Goal: Information Seeking & Learning: Learn about a topic

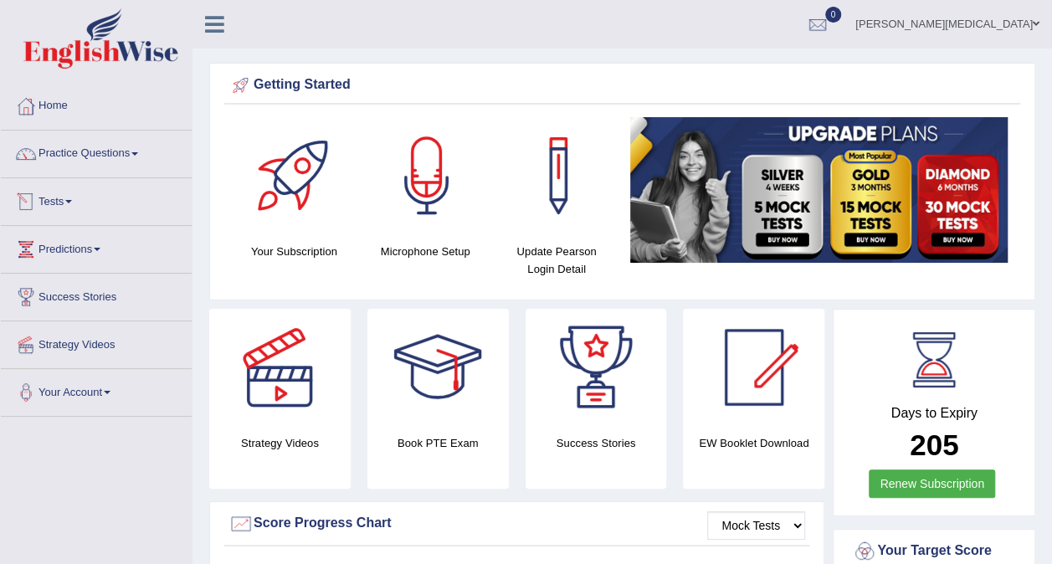
click at [124, 152] on link "Practice Questions" at bounding box center [96, 152] width 191 height 42
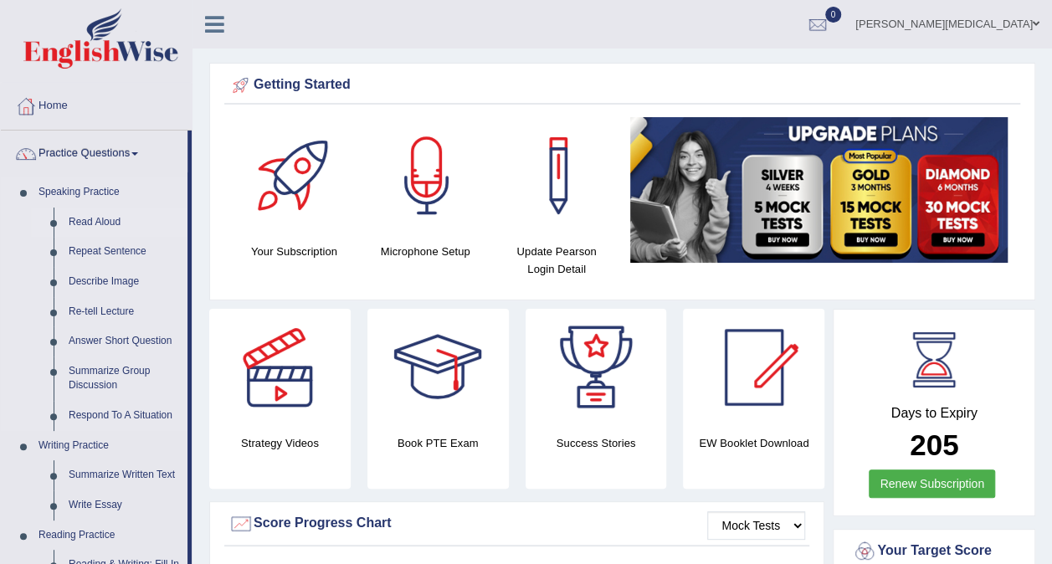
click at [95, 225] on link "Read Aloud" at bounding box center [124, 223] width 126 height 30
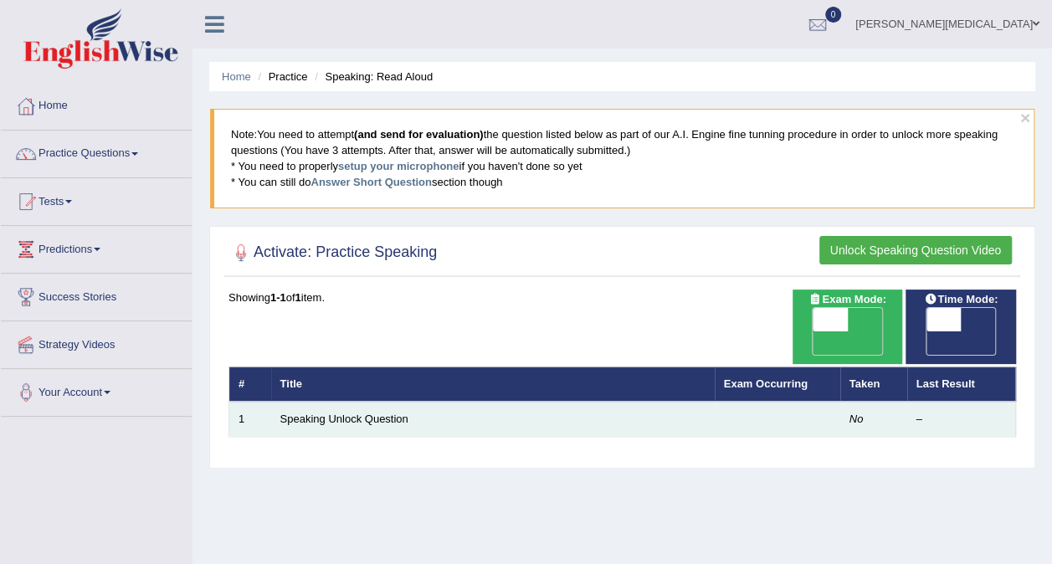
click at [535, 402] on td "Speaking Unlock Question" at bounding box center [493, 419] width 444 height 35
click at [358, 413] on link "Speaking Unlock Question" at bounding box center [344, 419] width 128 height 13
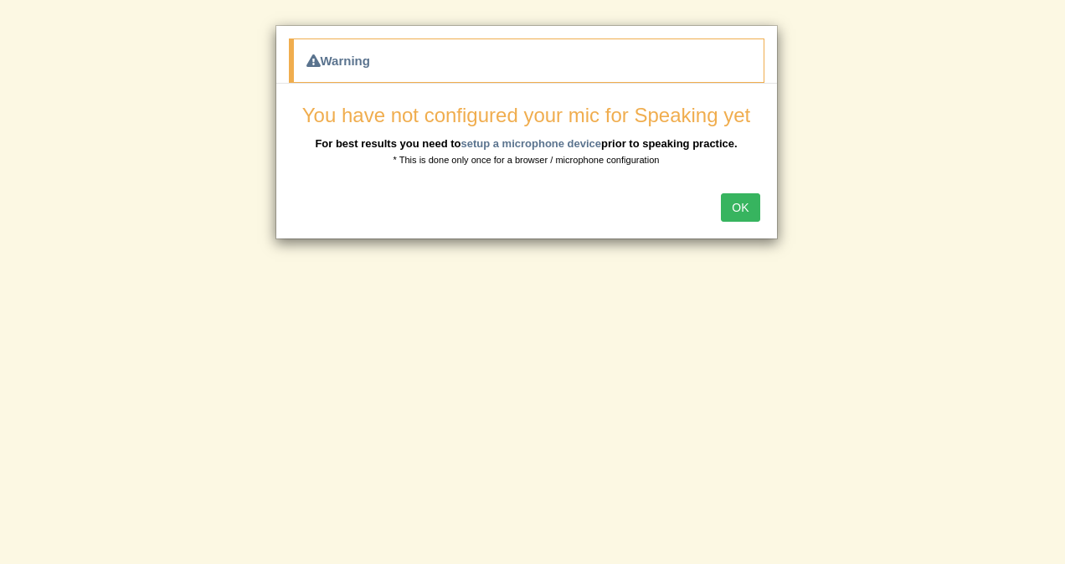
click at [745, 209] on button "OK" at bounding box center [740, 207] width 39 height 28
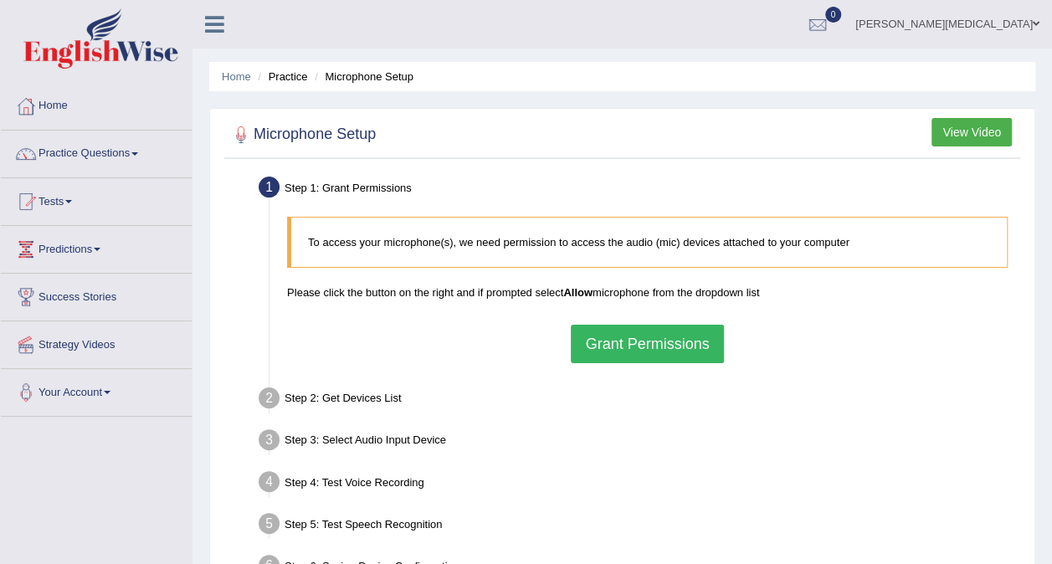
click at [682, 332] on button "Grant Permissions" at bounding box center [647, 344] width 152 height 39
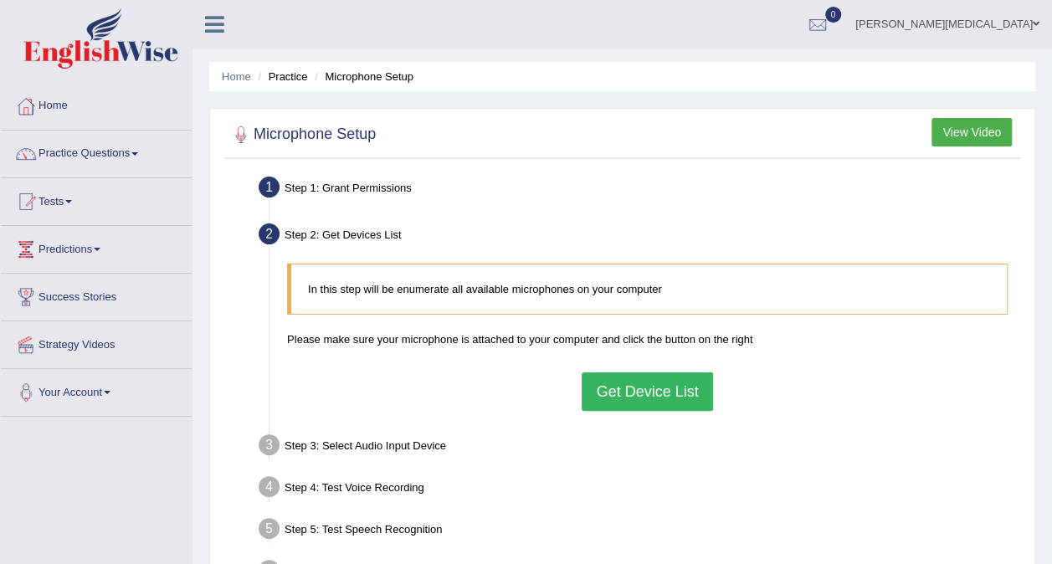
click at [639, 387] on button "Get Device List" at bounding box center [647, 392] width 131 height 39
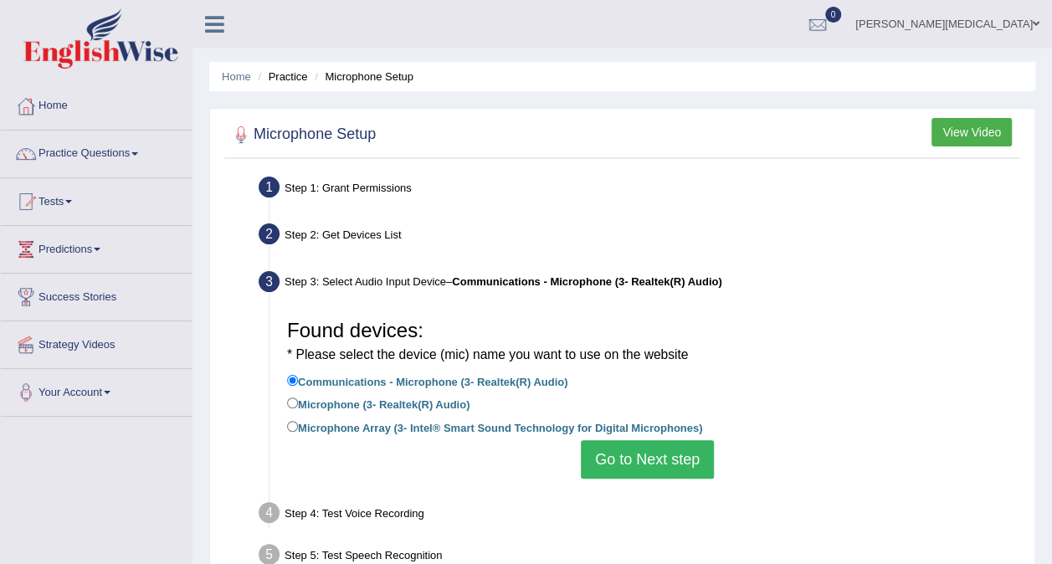
click at [645, 467] on button "Go to Next step" at bounding box center [647, 459] width 133 height 39
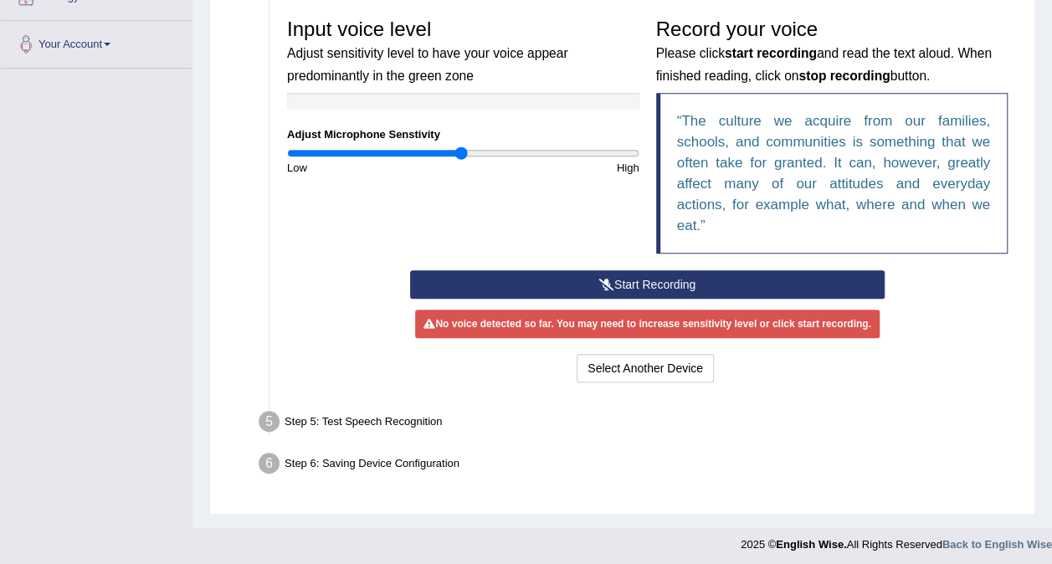
scroll to position [352, 0]
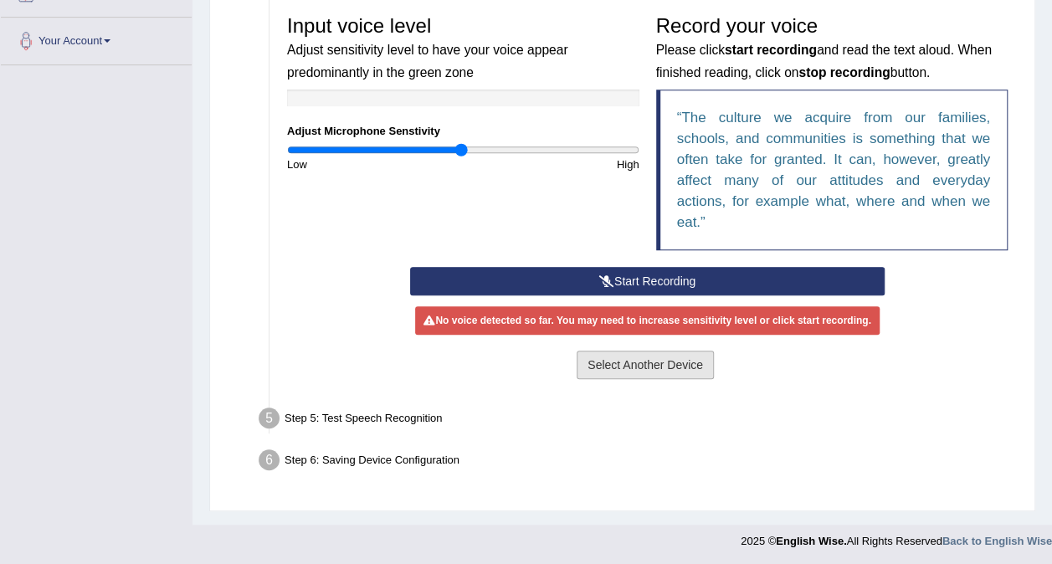
click at [665, 363] on button "Select Another Device" at bounding box center [645, 365] width 137 height 28
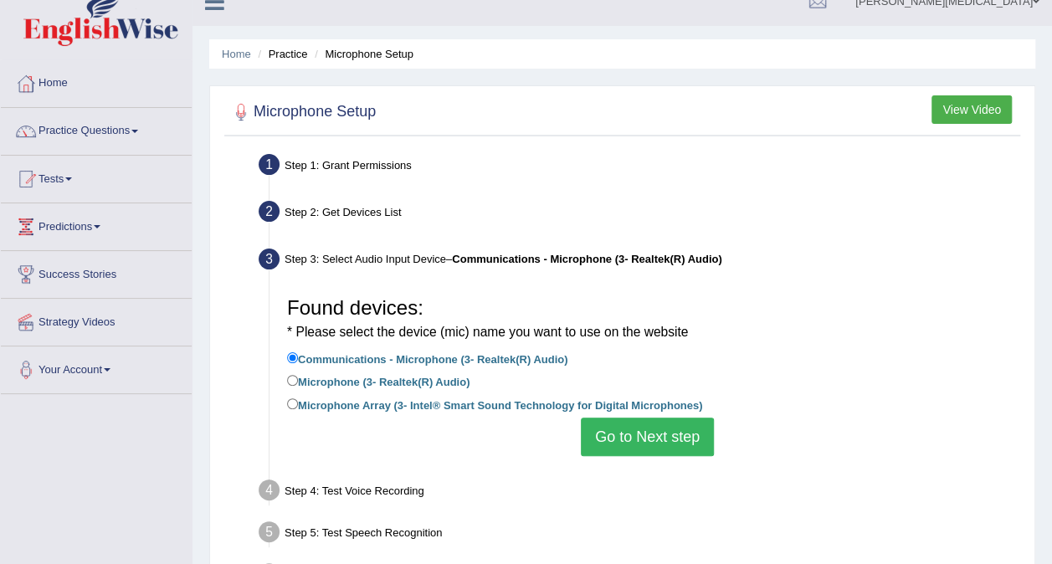
scroll to position [0, 0]
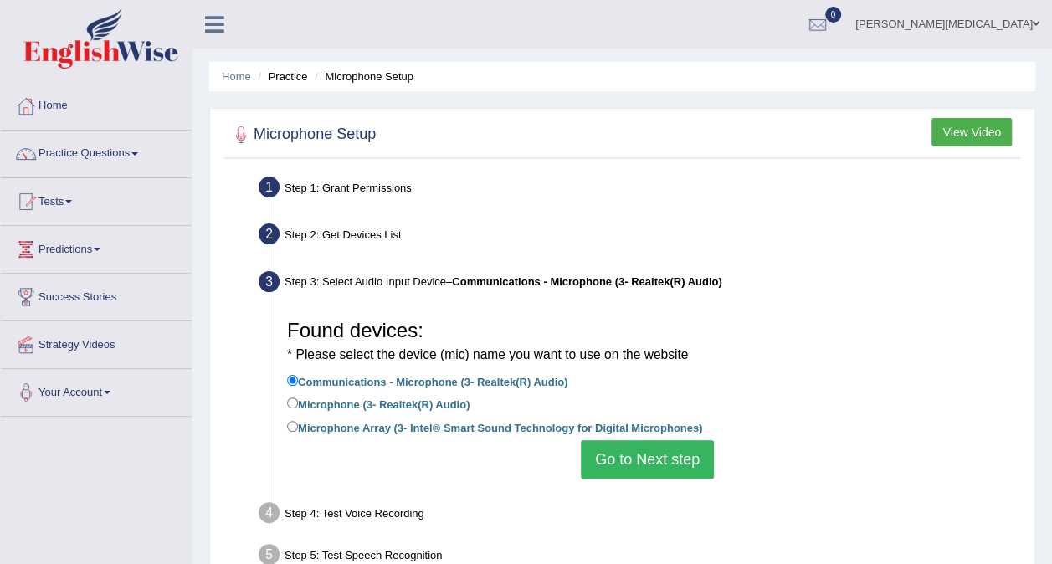
click at [658, 462] on button "Go to Next step" at bounding box center [647, 459] width 133 height 39
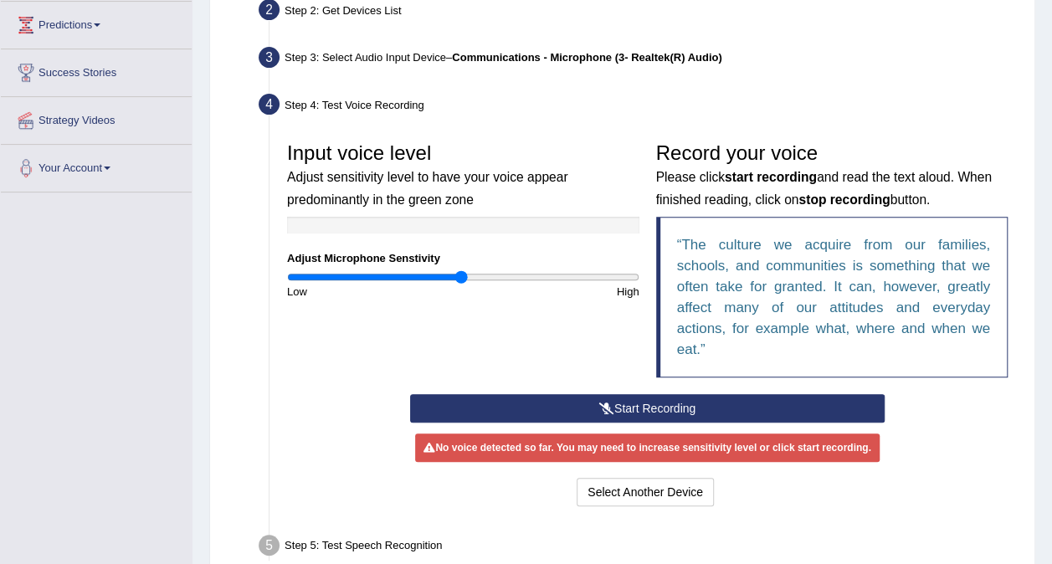
scroll to position [251, 0]
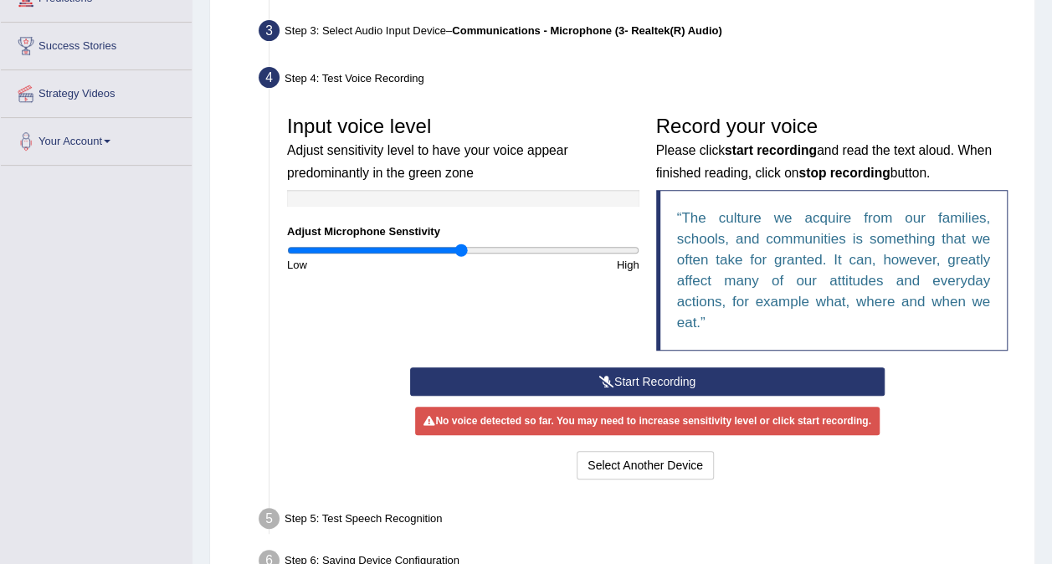
click at [694, 379] on button "Start Recording" at bounding box center [647, 382] width 475 height 28
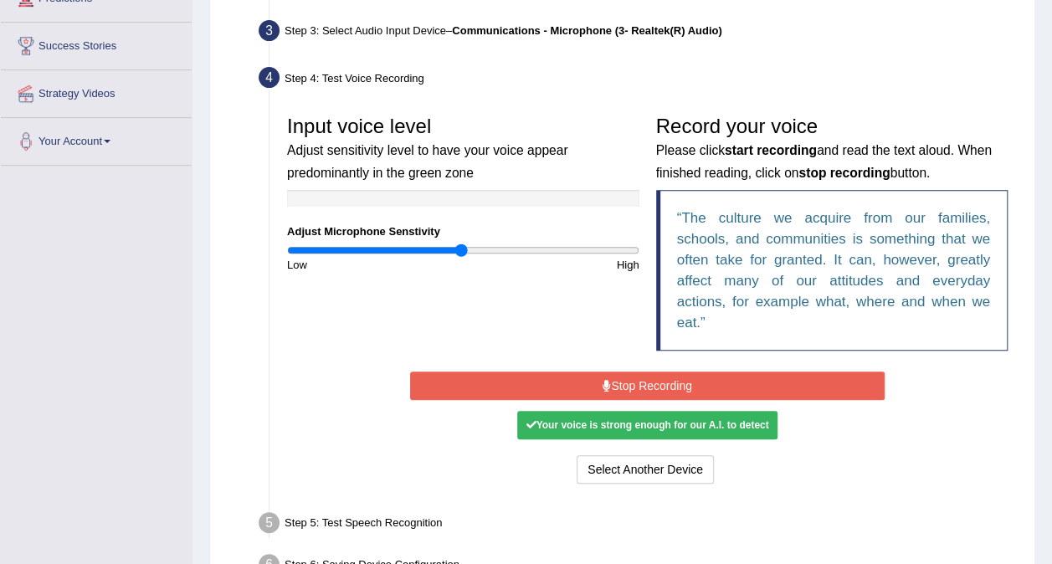
click at [713, 425] on div "Your voice is strong enough for our A.I. to detect" at bounding box center [647, 425] width 260 height 28
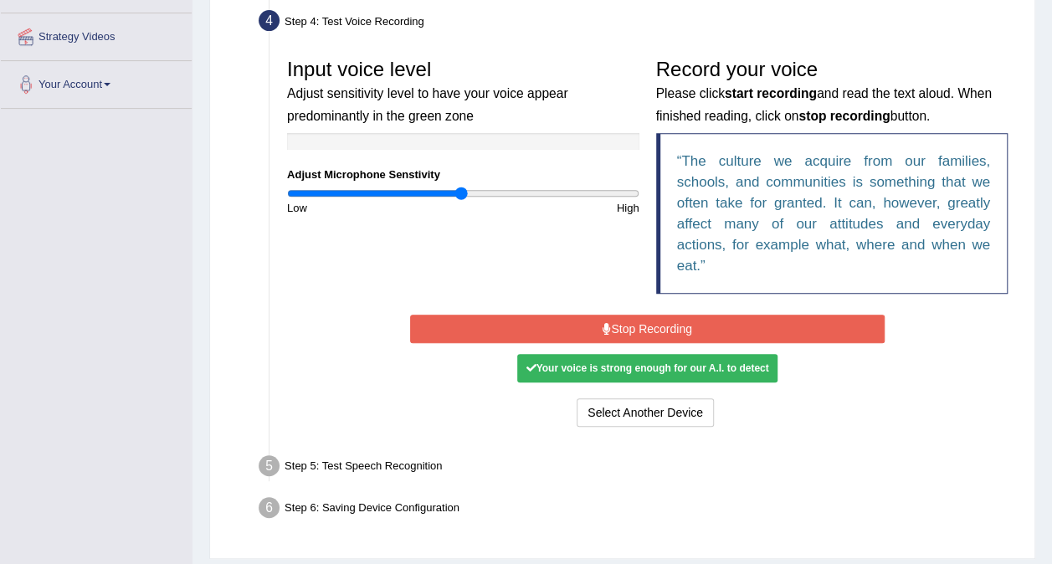
scroll to position [335, 0]
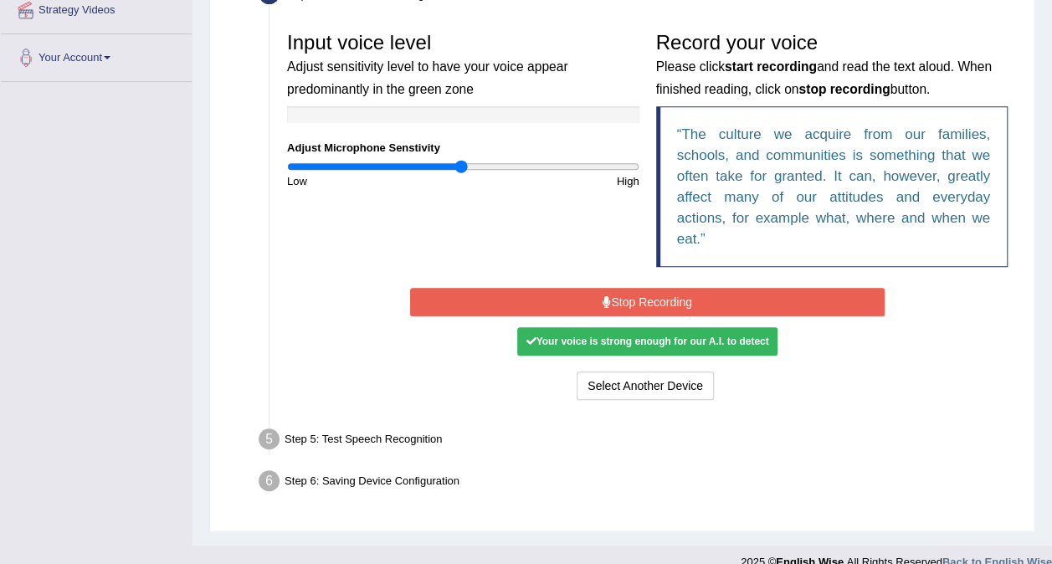
click at [730, 300] on button "Stop Recording" at bounding box center [647, 302] width 475 height 28
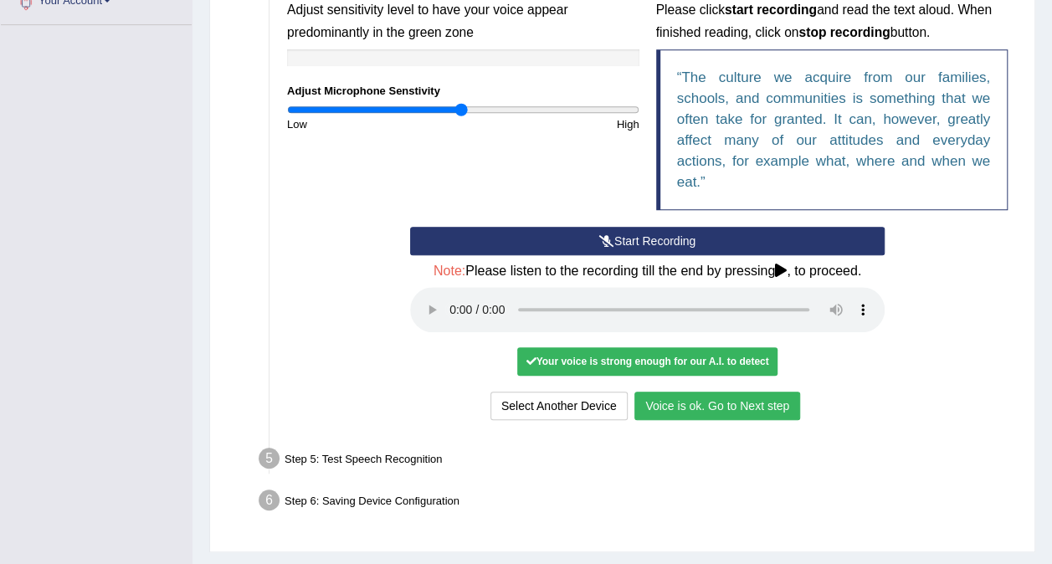
scroll to position [419, 0]
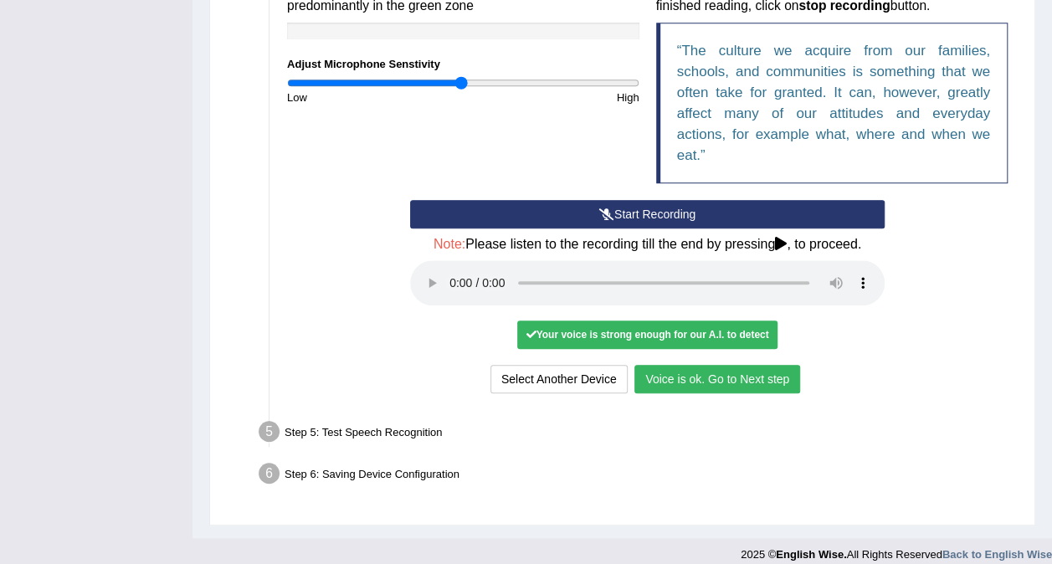
click at [732, 382] on button "Voice is ok. Go to Next step" at bounding box center [718, 379] width 166 height 28
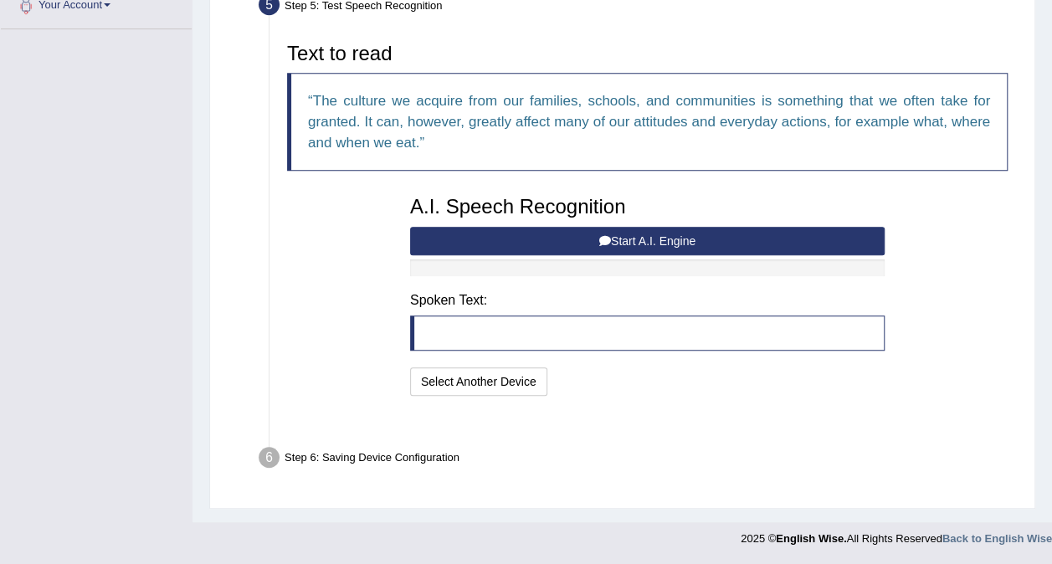
scroll to position [345, 0]
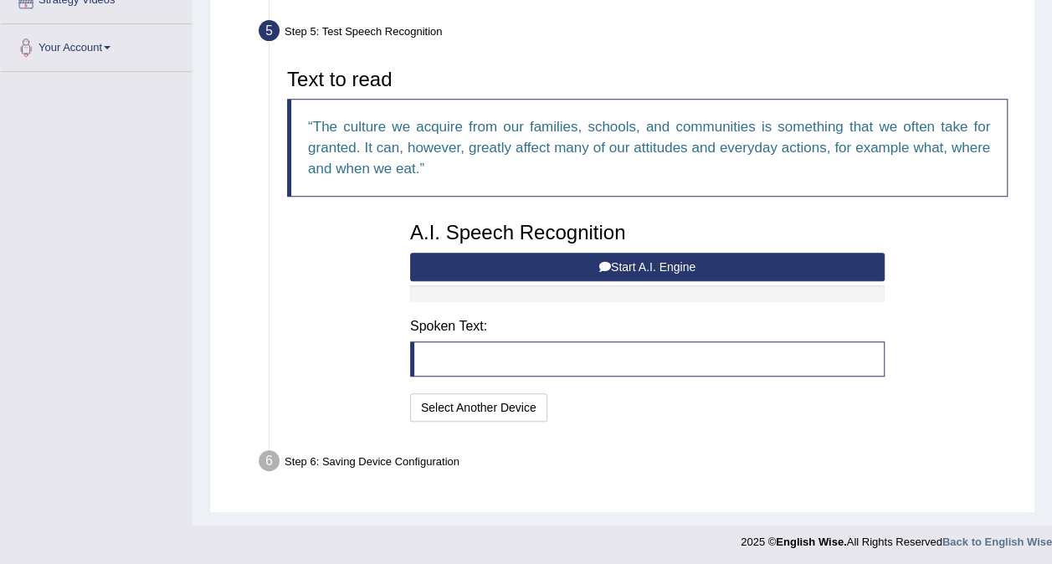
click at [505, 357] on blockquote at bounding box center [647, 359] width 475 height 35
click at [642, 265] on button "Start A.I. Engine" at bounding box center [647, 267] width 475 height 28
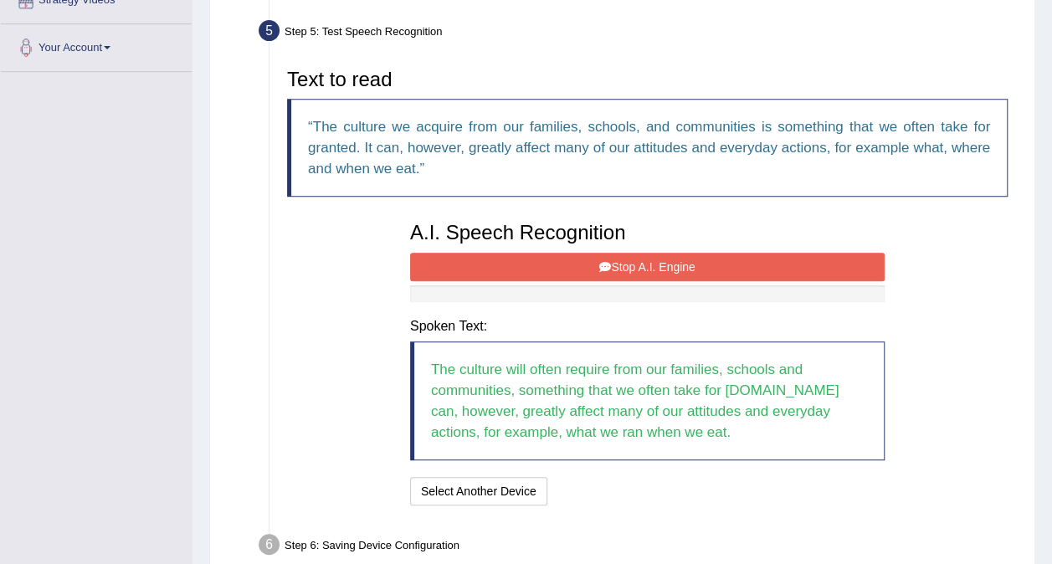
scroll to position [429, 0]
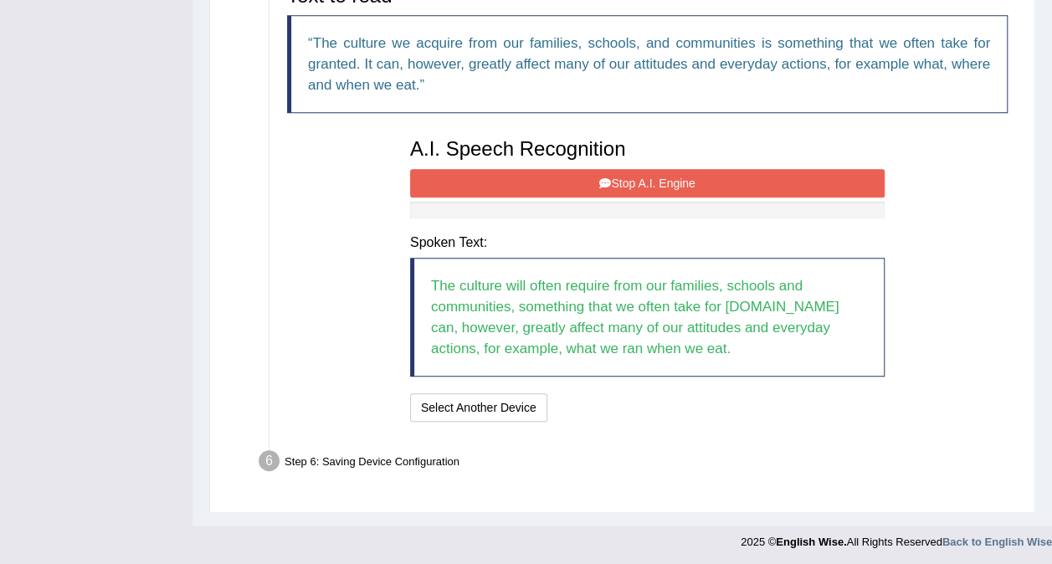
click at [611, 409] on div "I will practice without this feature Select Another Device Speech is ok. Go to …" at bounding box center [647, 409] width 475 height 33
click at [675, 187] on button "Stop A.I. Engine" at bounding box center [647, 183] width 475 height 28
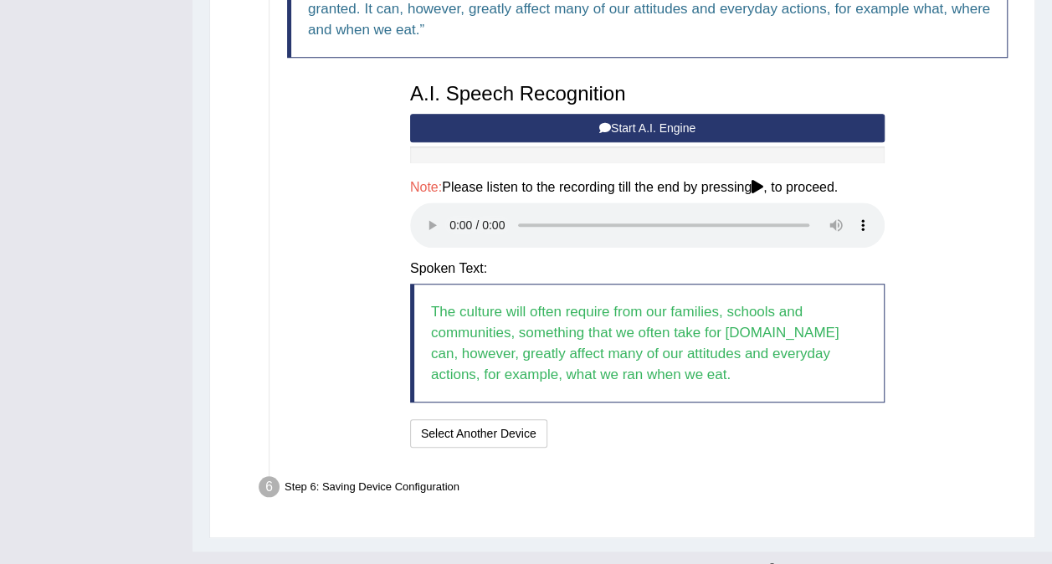
scroll to position [510, 0]
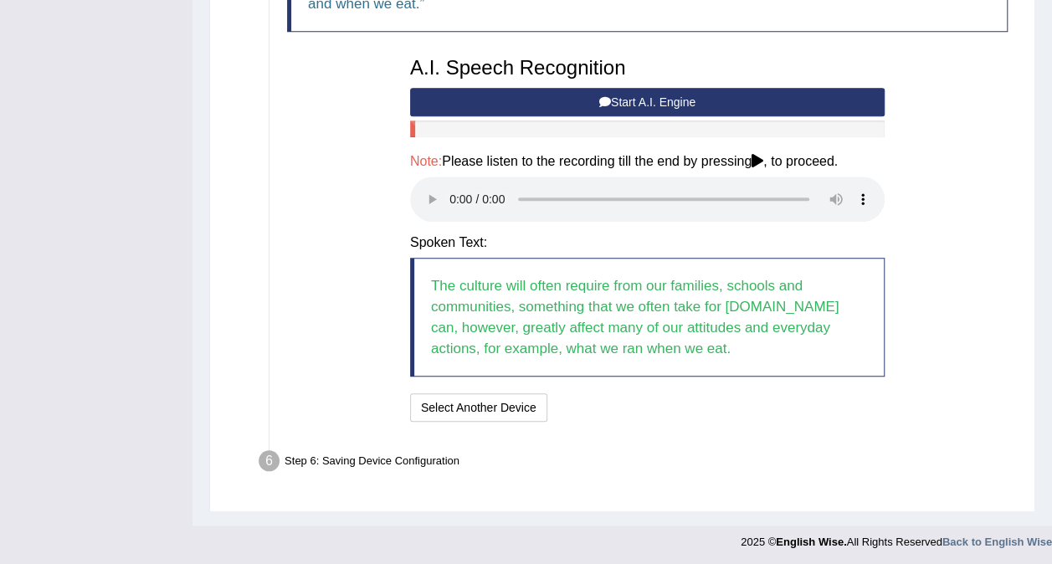
click at [779, 414] on div "I will practice without this feature Select Another Device Speech is ok. Go to …" at bounding box center [647, 409] width 475 height 33
click at [655, 404] on button "Speech is ok. Go to Last step" at bounding box center [641, 407] width 175 height 28
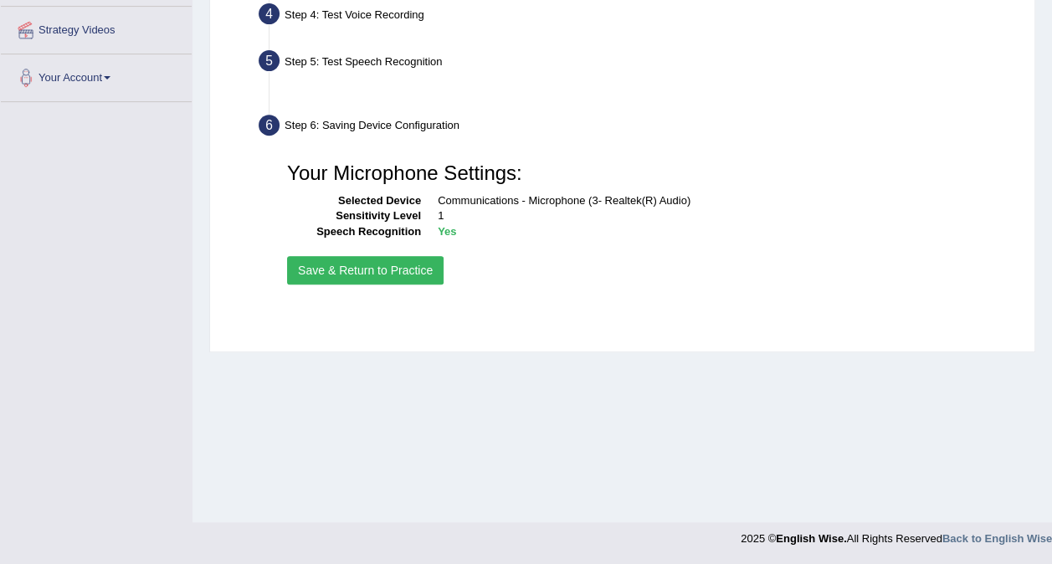
scroll to position [315, 0]
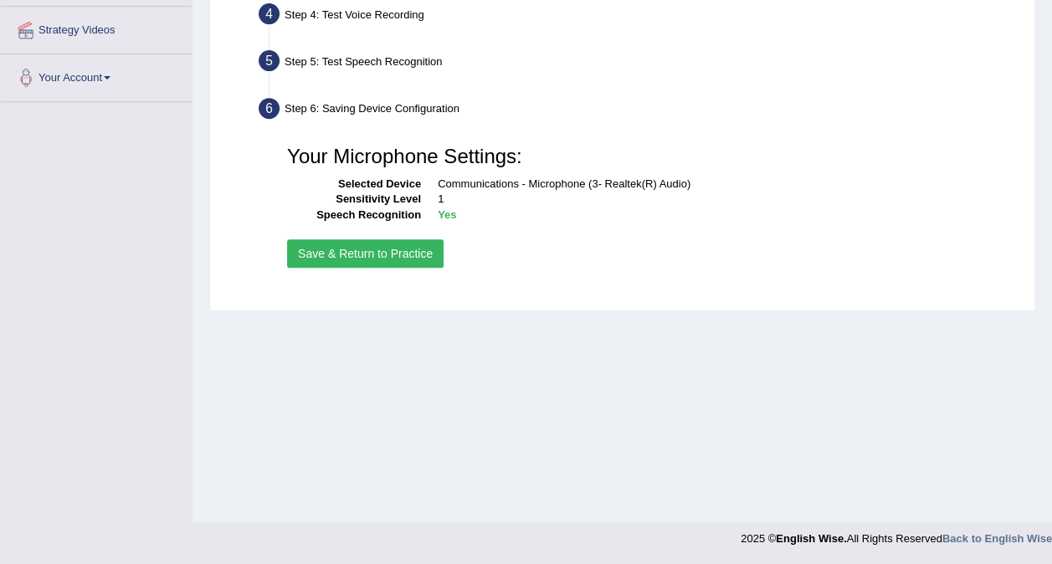
click at [364, 251] on button "Save & Return to Practice" at bounding box center [365, 253] width 157 height 28
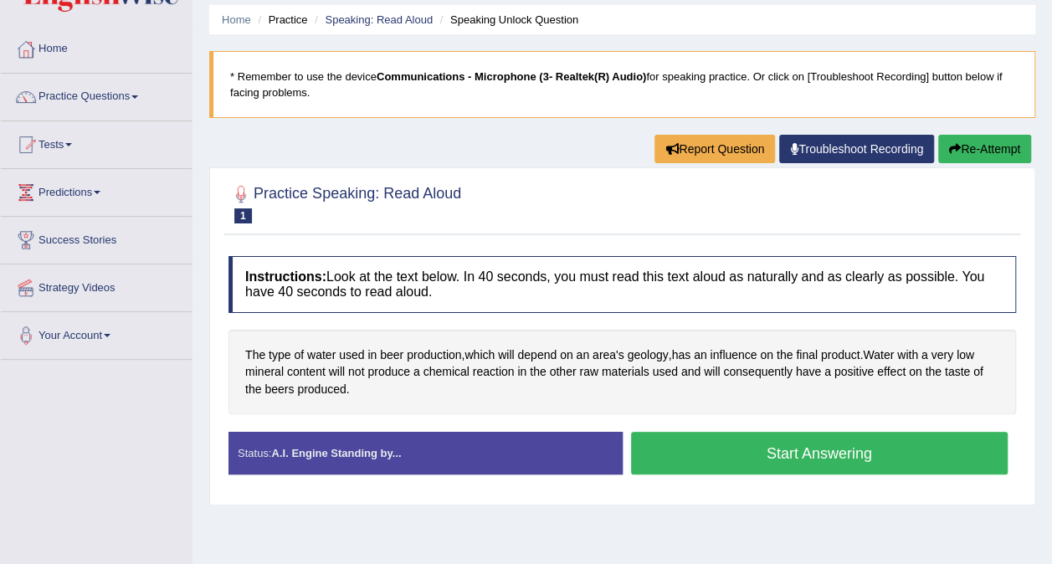
scroll to position [84, 0]
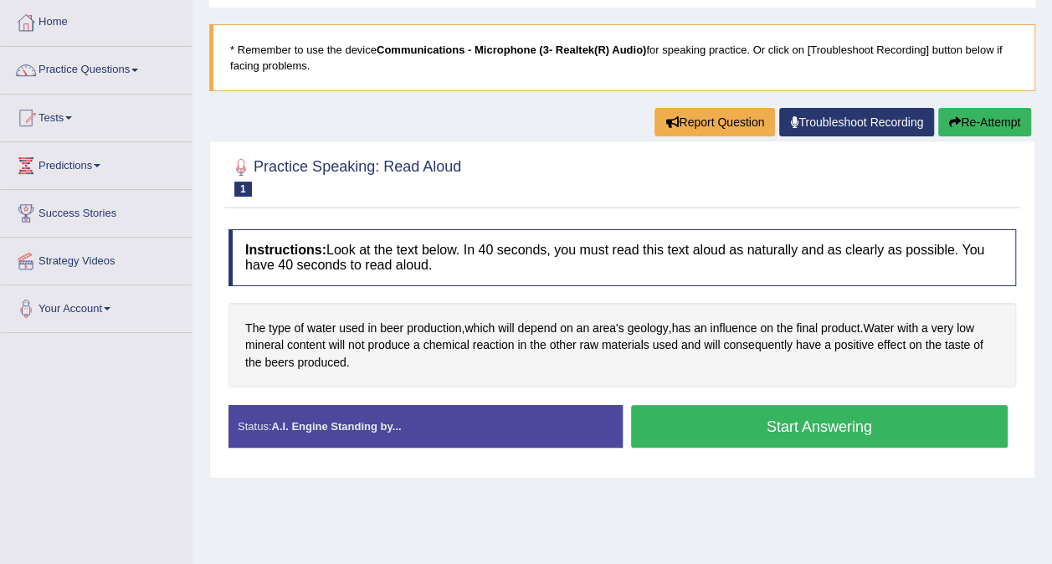
click at [825, 414] on button "Start Answering" at bounding box center [820, 426] width 378 height 43
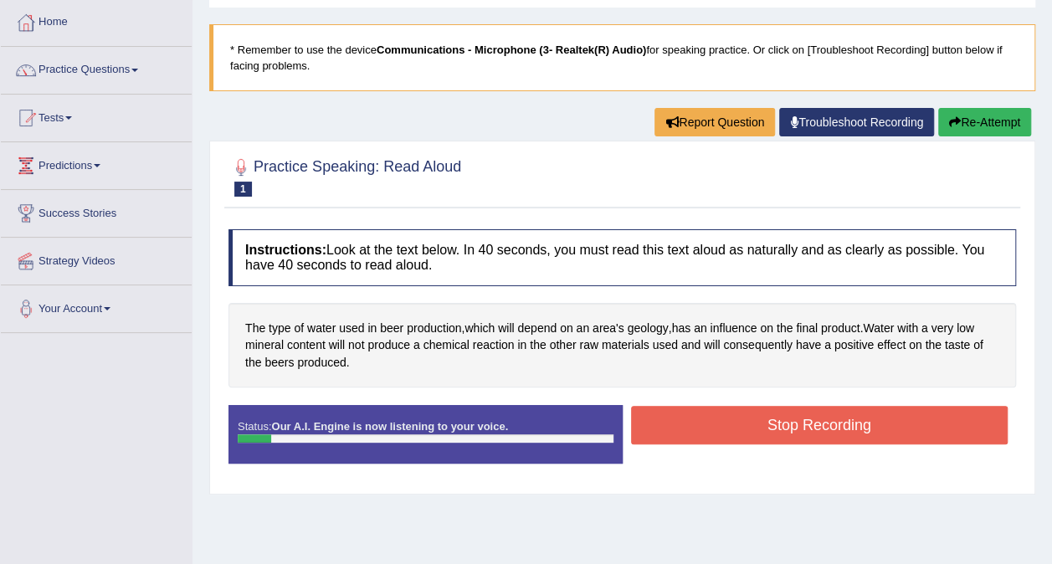
click at [823, 412] on button "Stop Recording" at bounding box center [820, 425] width 378 height 39
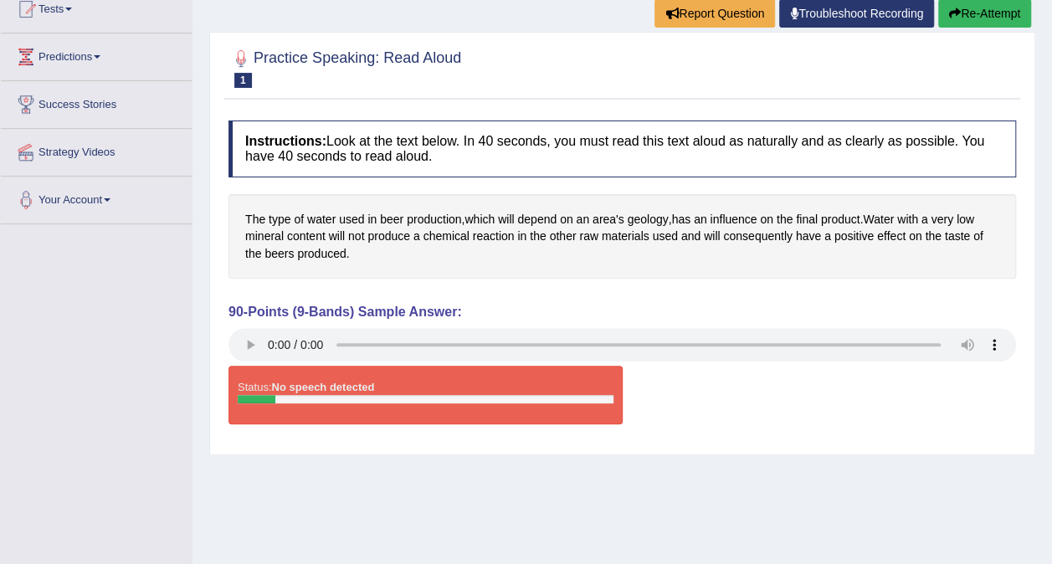
scroll to position [167, 0]
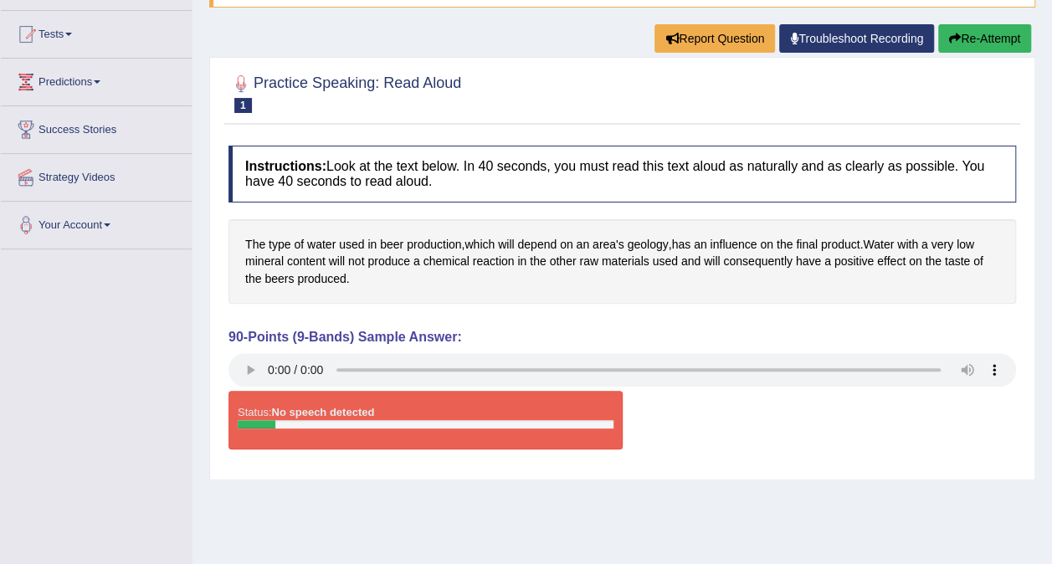
click at [976, 33] on button "Re-Attempt" at bounding box center [984, 38] width 93 height 28
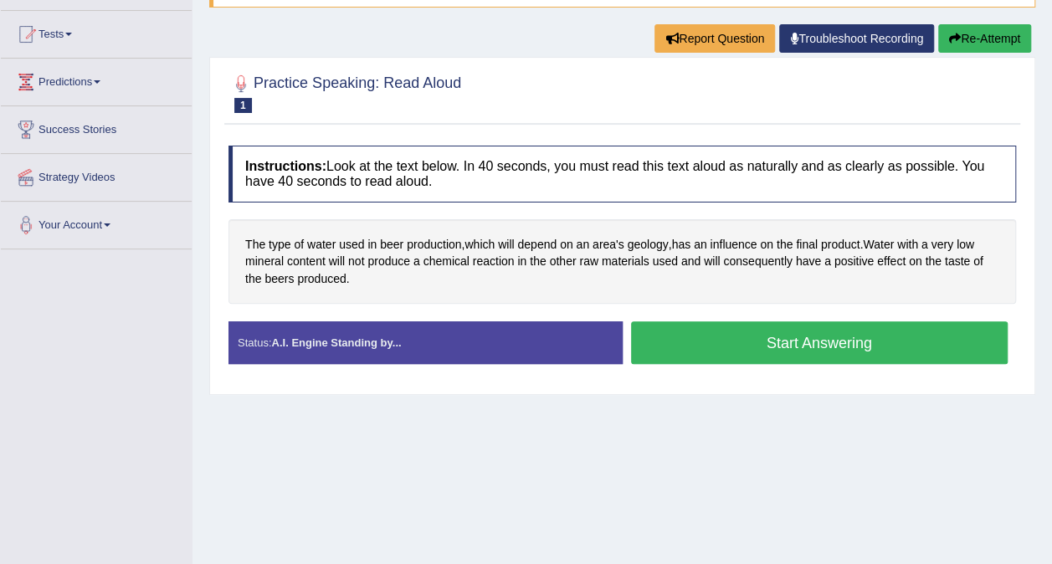
click at [764, 348] on button "Start Answering" at bounding box center [820, 342] width 378 height 43
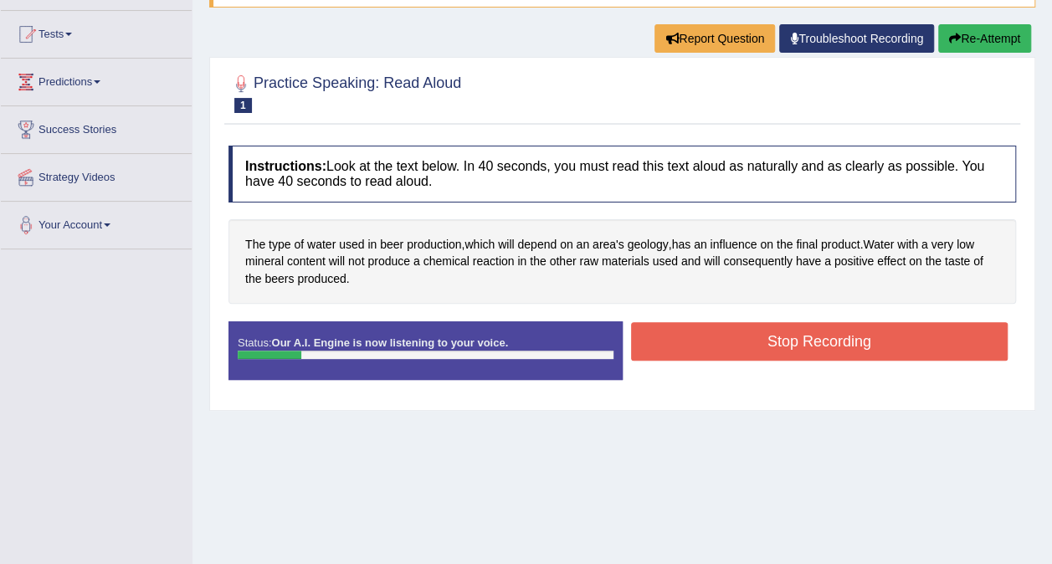
click at [810, 340] on button "Stop Recording" at bounding box center [820, 341] width 378 height 39
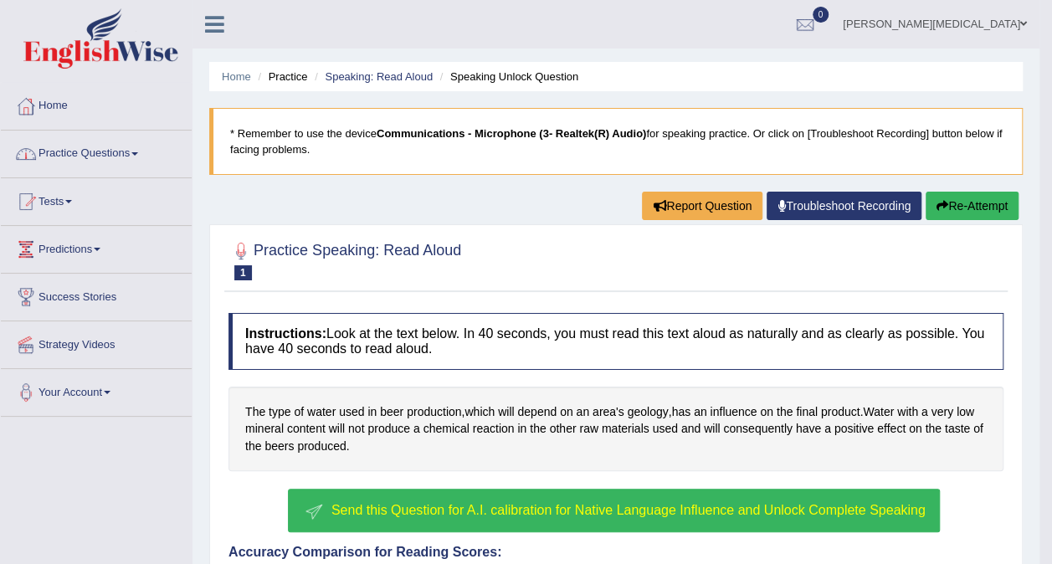
click at [124, 149] on link "Practice Questions" at bounding box center [96, 152] width 191 height 42
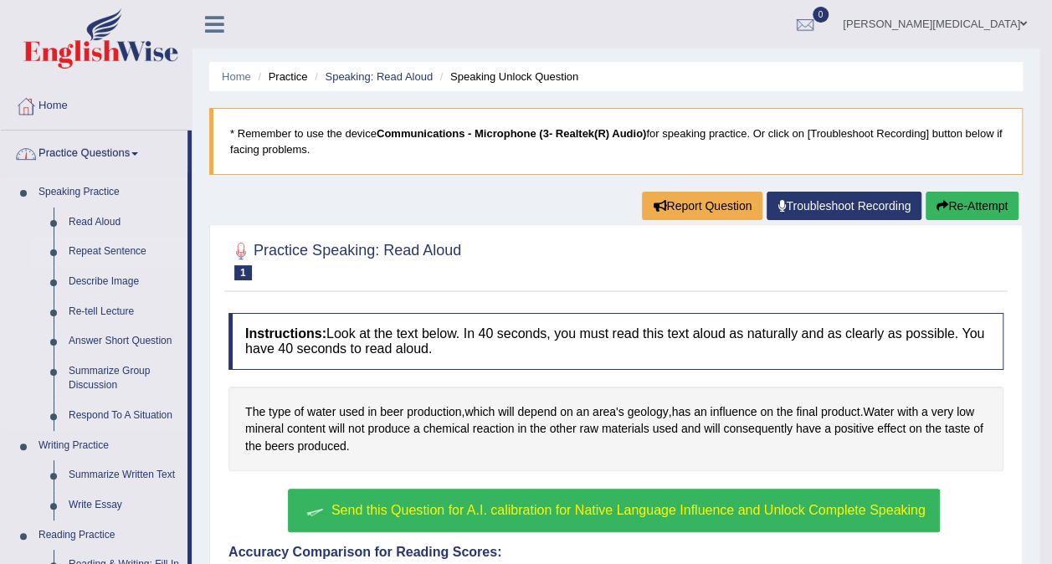
click at [122, 253] on link "Repeat Sentence" at bounding box center [124, 252] width 126 height 30
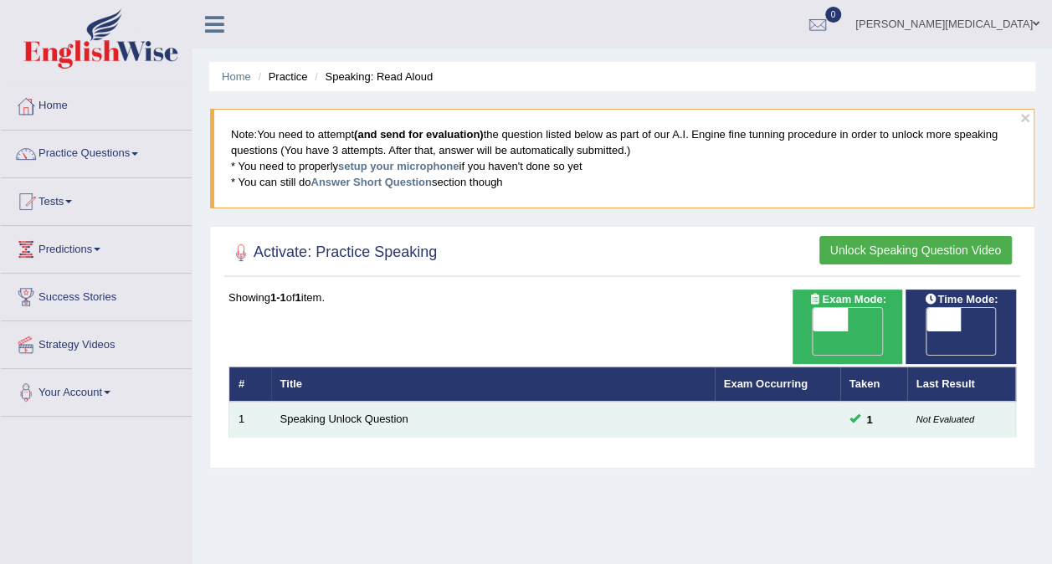
click at [785, 402] on td at bounding box center [778, 419] width 126 height 35
click at [368, 413] on link "Speaking Unlock Question" at bounding box center [344, 419] width 128 height 13
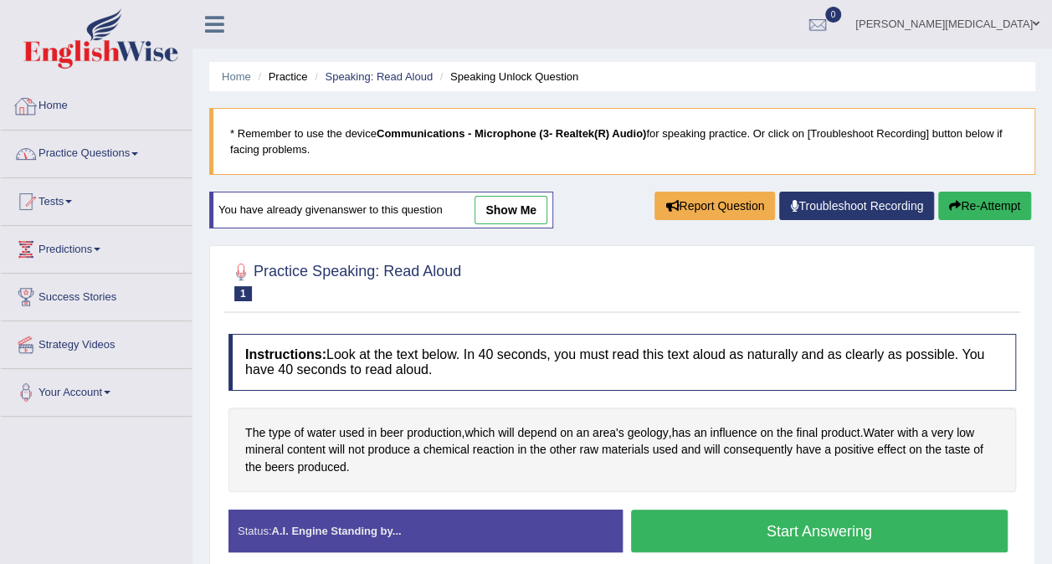
click at [121, 152] on link "Practice Questions" at bounding box center [96, 152] width 191 height 42
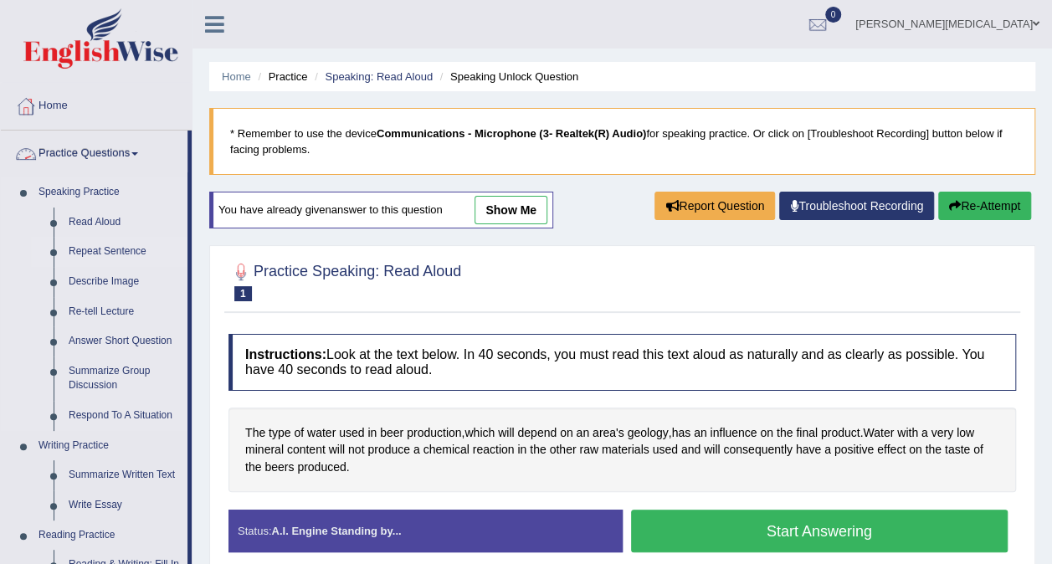
click at [100, 253] on link "Repeat Sentence" at bounding box center [124, 252] width 126 height 30
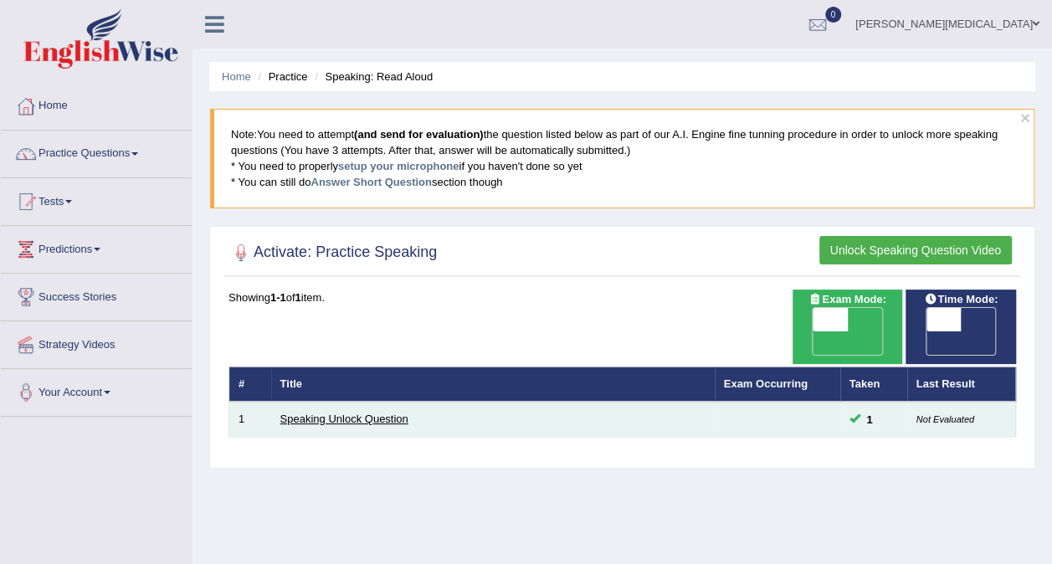
click at [332, 413] on link "Speaking Unlock Question" at bounding box center [344, 419] width 128 height 13
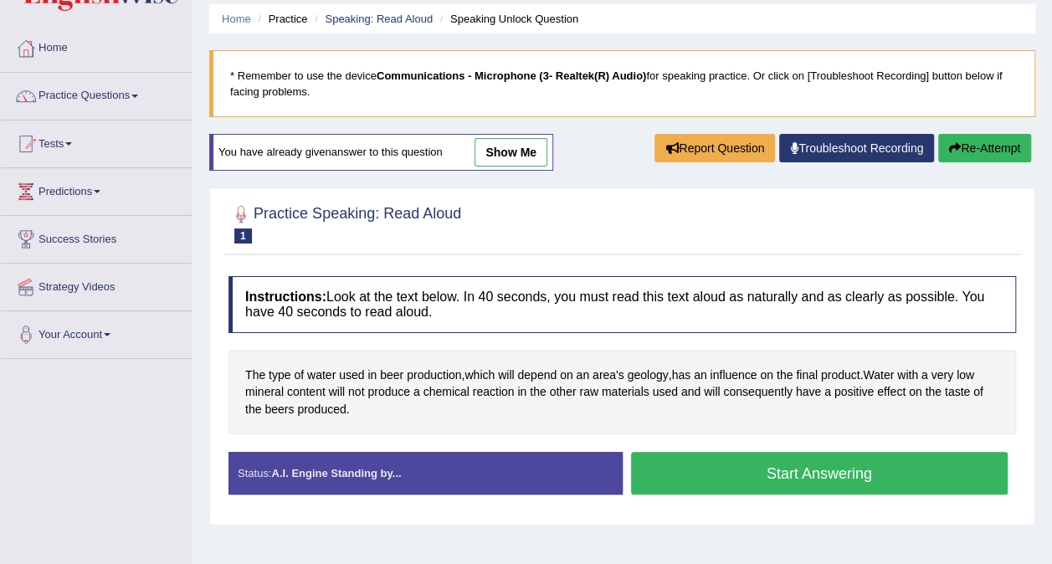
scroll to position [84, 0]
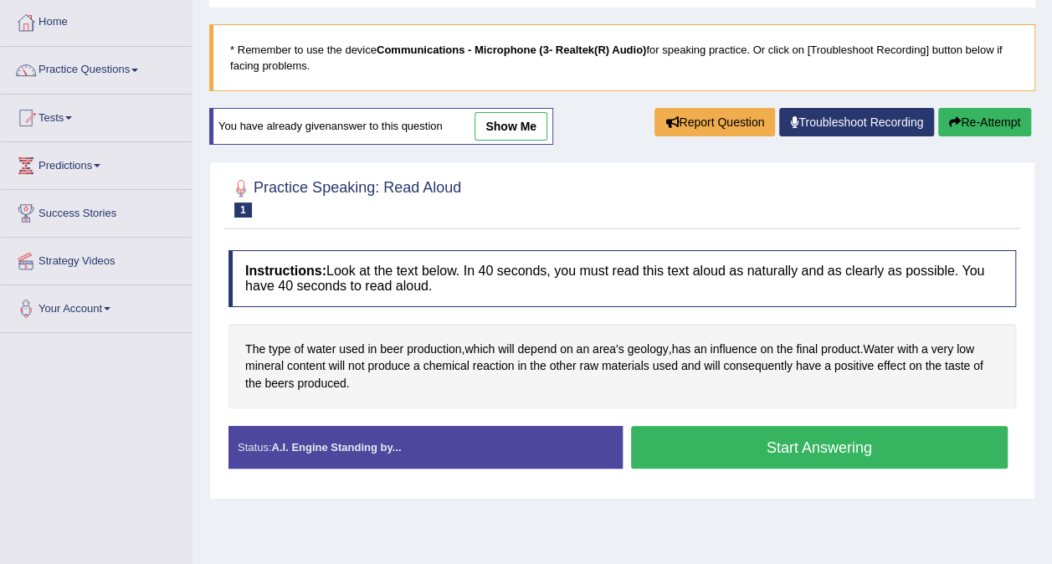
click at [797, 456] on button "Start Answering" at bounding box center [820, 447] width 378 height 43
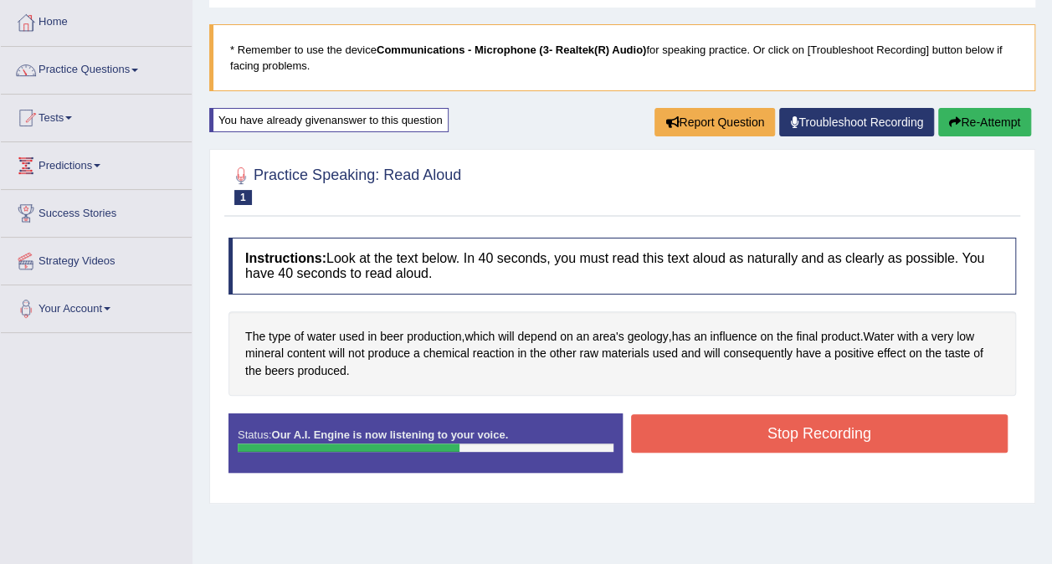
click at [805, 428] on button "Stop Recording" at bounding box center [820, 433] width 378 height 39
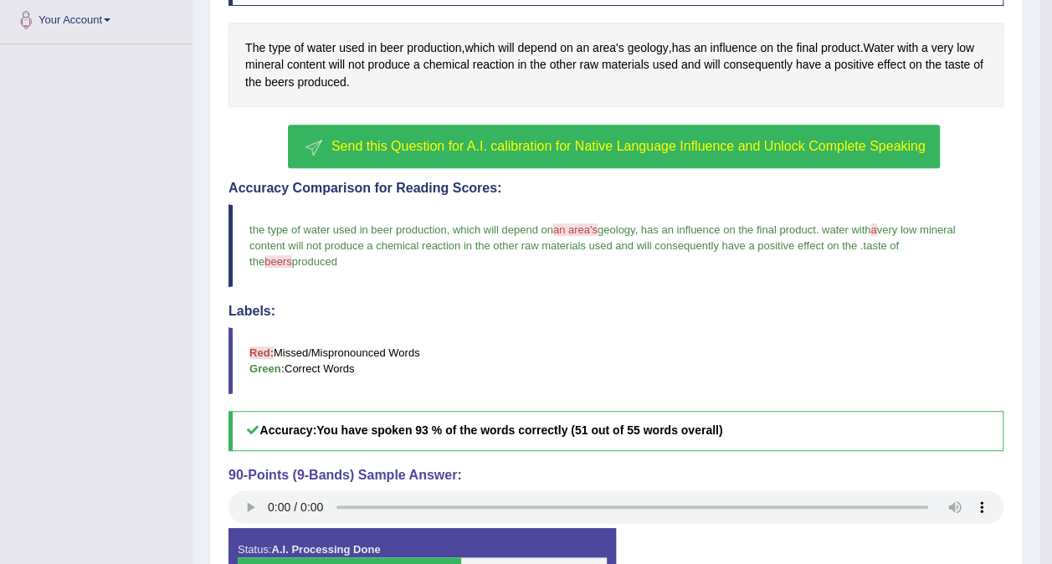
scroll to position [335, 0]
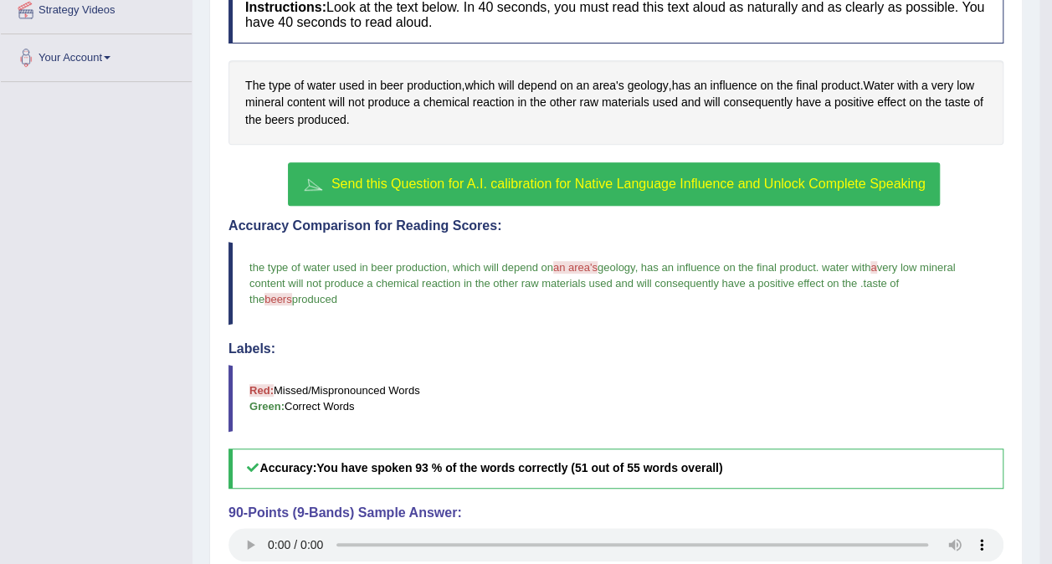
click at [675, 181] on span "Send this Question for A.I. calibration for Native Language Influence and Unloc…" at bounding box center [629, 184] width 594 height 14
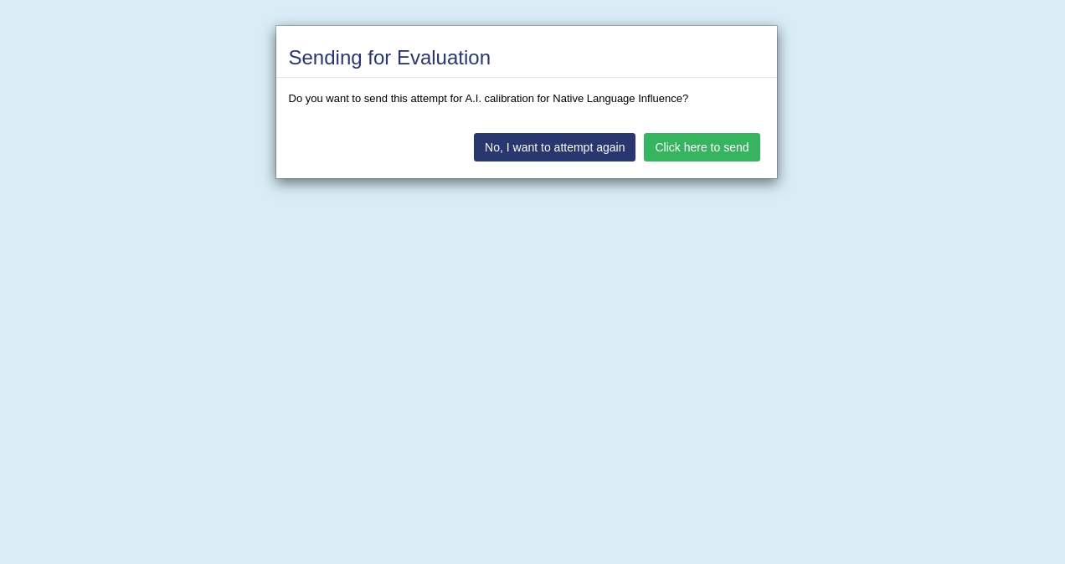
click at [707, 141] on button "Click here to send" at bounding box center [702, 147] width 116 height 28
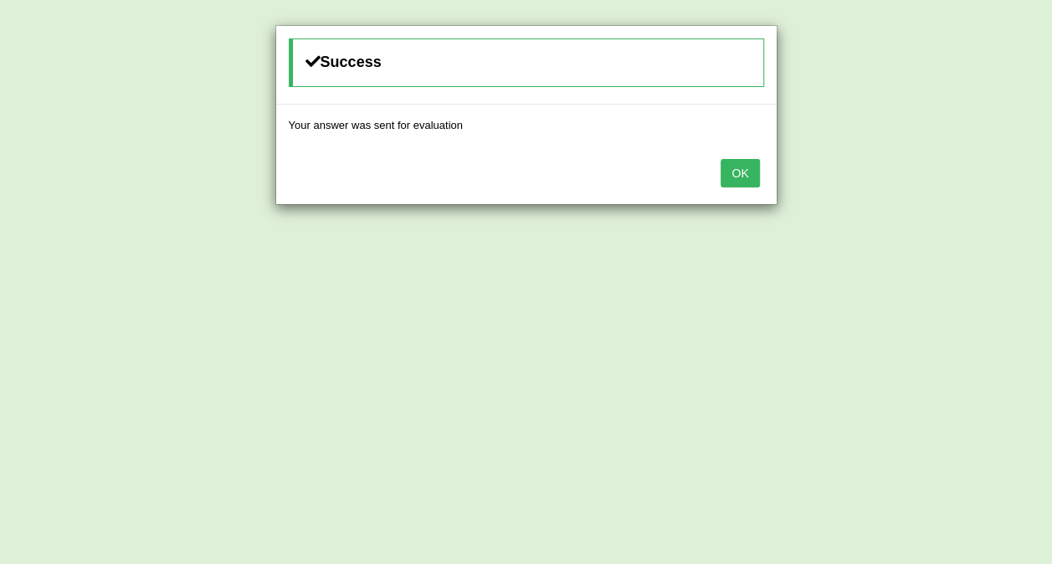
click at [745, 170] on button "OK" at bounding box center [740, 173] width 39 height 28
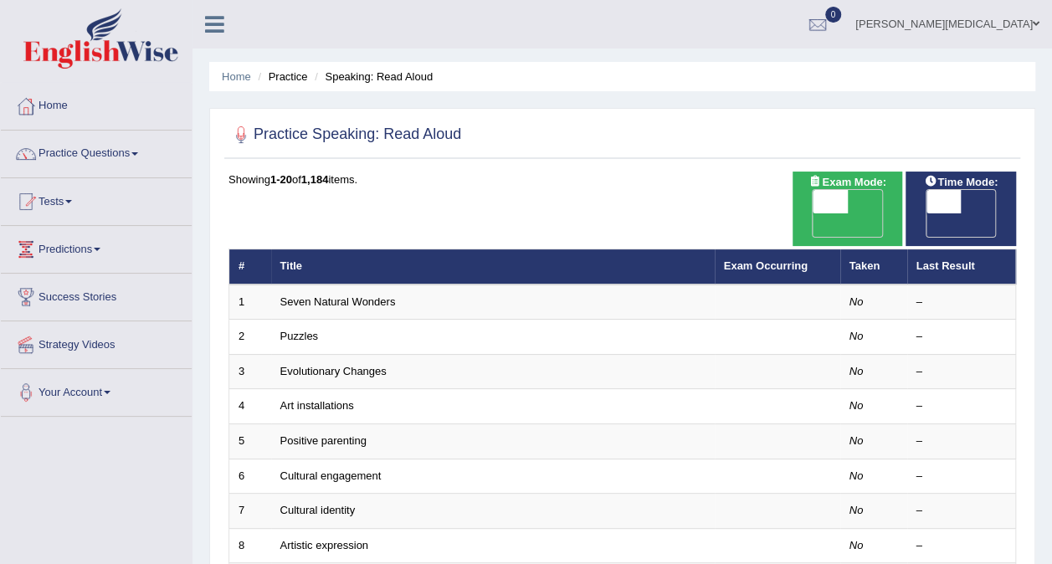
click at [618, 177] on div "Showing 1-20 of 1,184 items." at bounding box center [623, 180] width 788 height 16
click at [114, 157] on link "Practice Questions" at bounding box center [96, 152] width 191 height 42
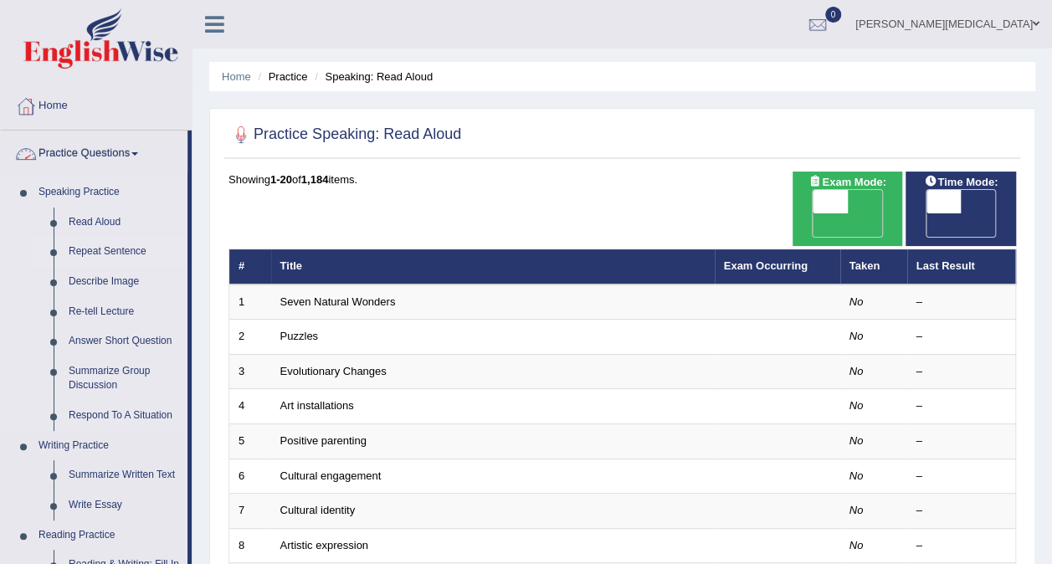
click at [132, 250] on link "Repeat Sentence" at bounding box center [124, 252] width 126 height 30
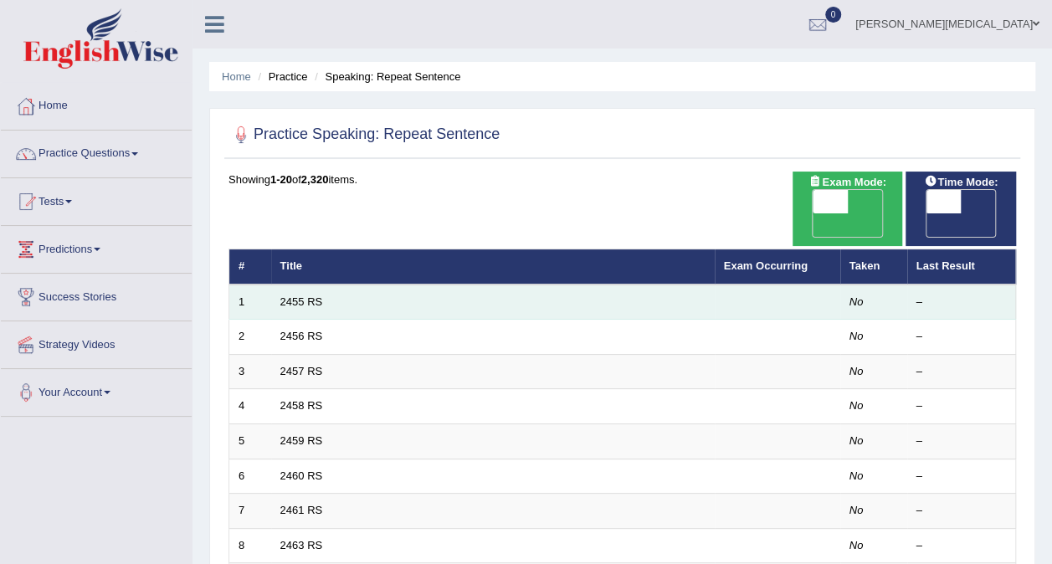
click at [486, 285] on td "2455 RS" at bounding box center [493, 302] width 444 height 35
click at [311, 296] on link "2455 RS" at bounding box center [301, 302] width 43 height 13
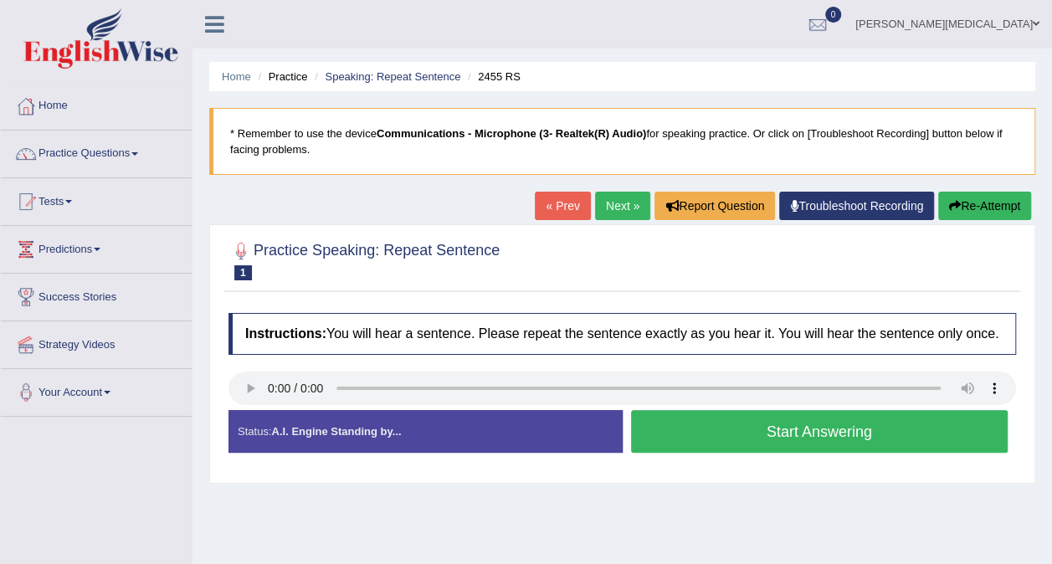
click at [738, 437] on button "Start Answering" at bounding box center [820, 431] width 378 height 43
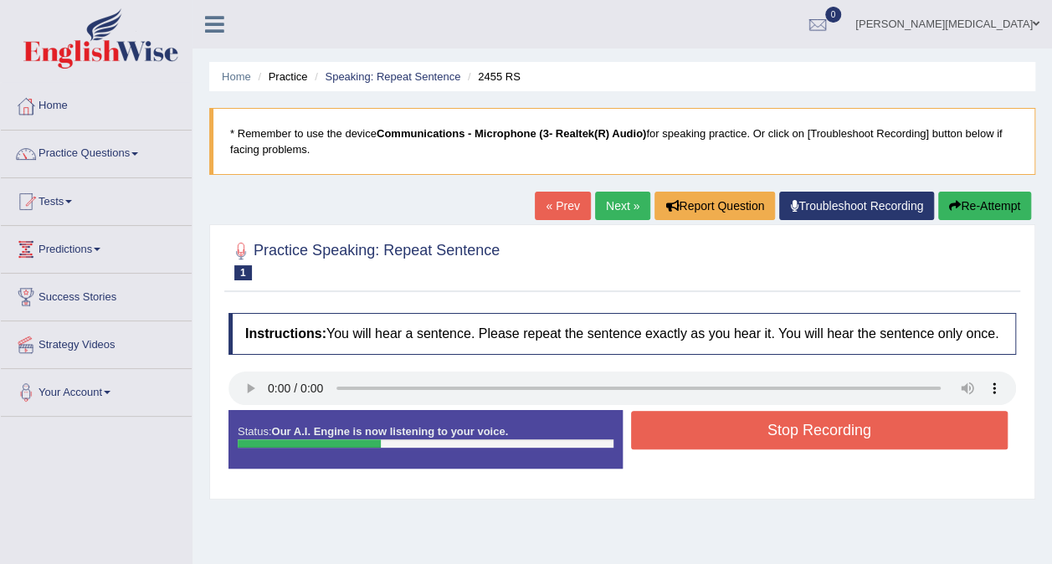
click at [828, 433] on button "Stop Recording" at bounding box center [820, 430] width 378 height 39
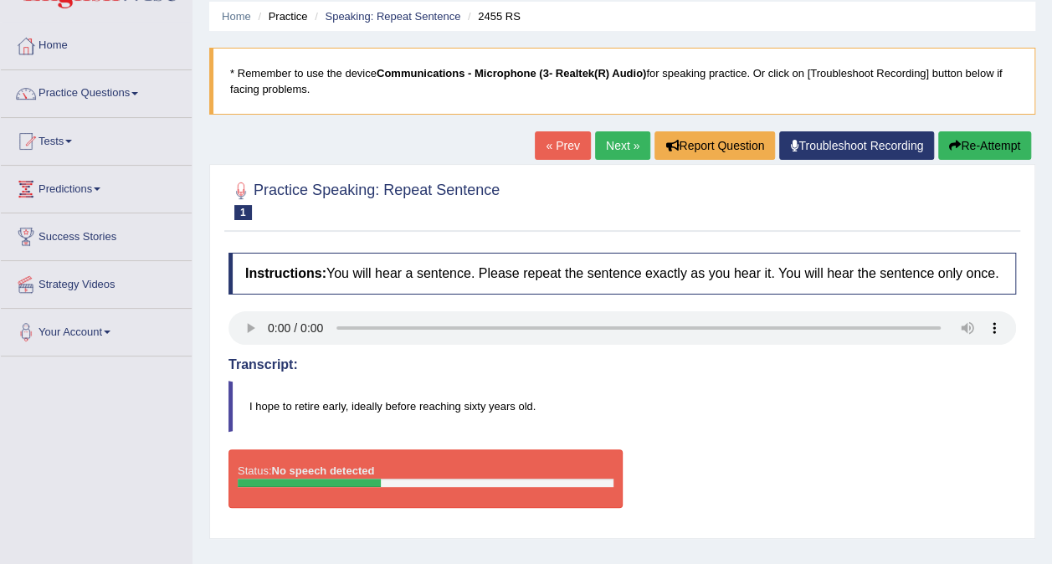
scroll to position [84, 0]
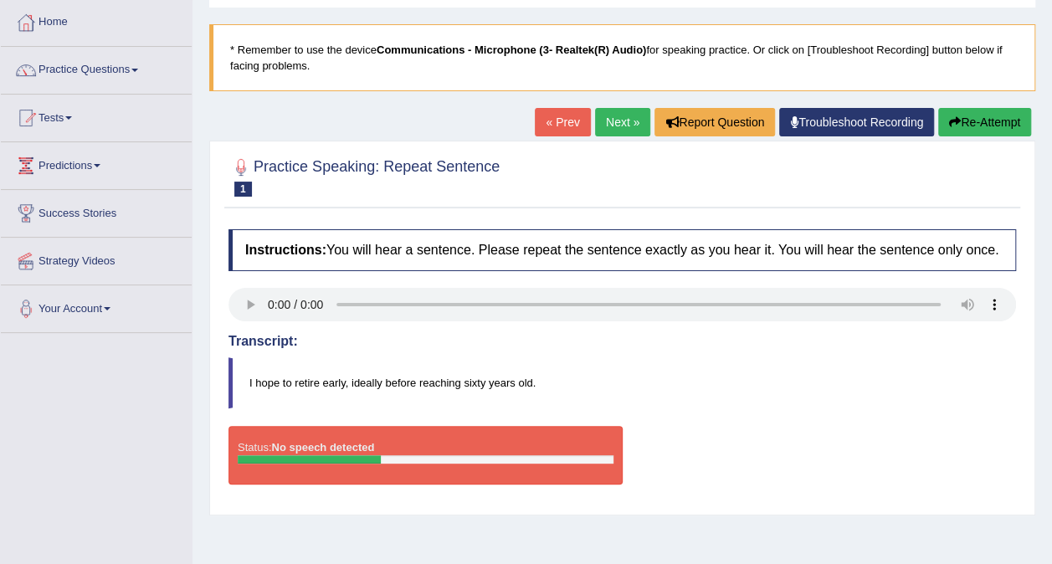
click at [991, 119] on button "Re-Attempt" at bounding box center [984, 122] width 93 height 28
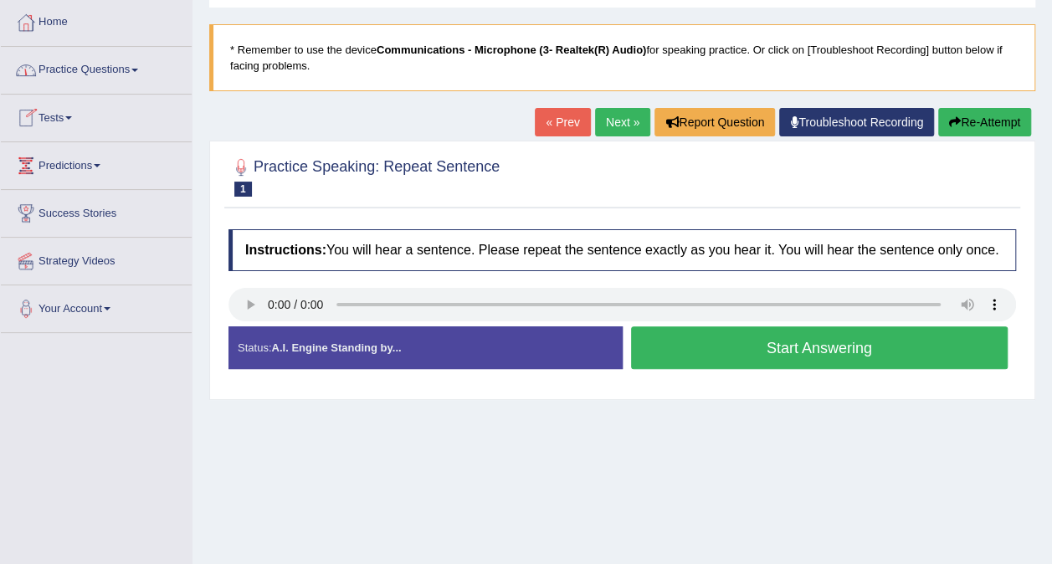
click at [893, 357] on button "Start Answering" at bounding box center [820, 348] width 378 height 43
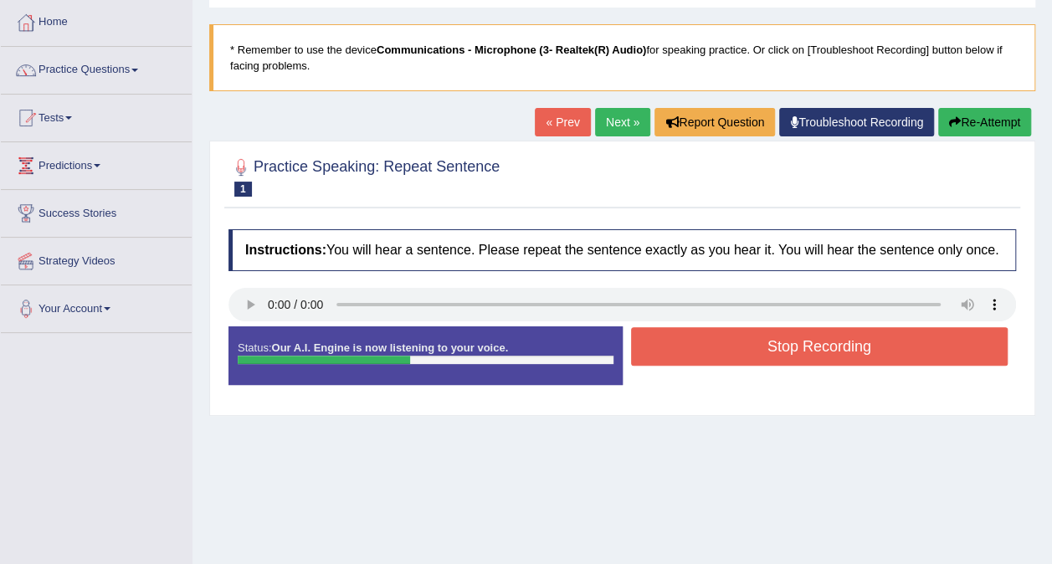
click at [874, 344] on button "Stop Recording" at bounding box center [820, 346] width 378 height 39
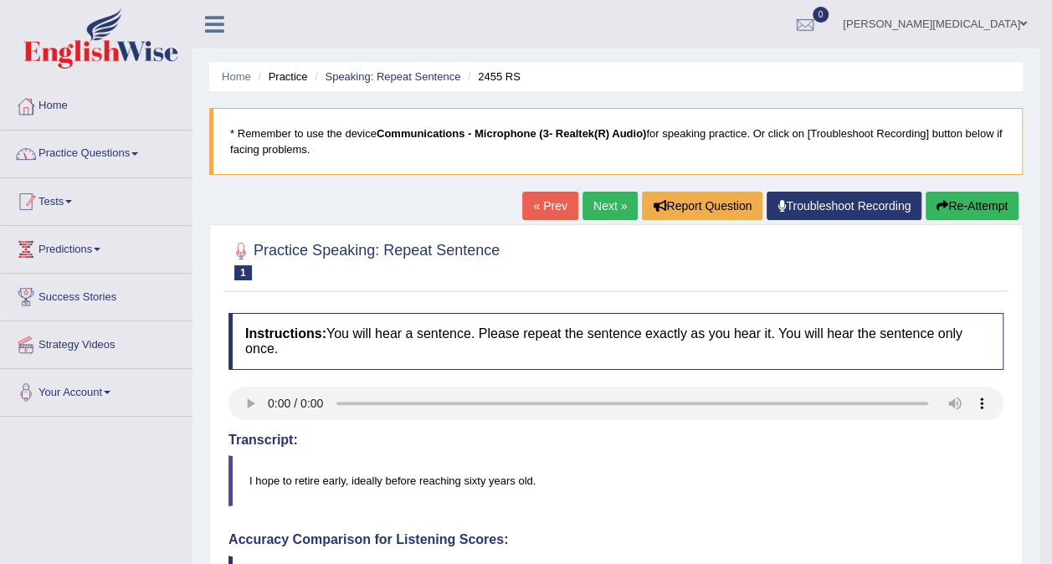
click at [111, 153] on link "Practice Questions" at bounding box center [96, 152] width 191 height 42
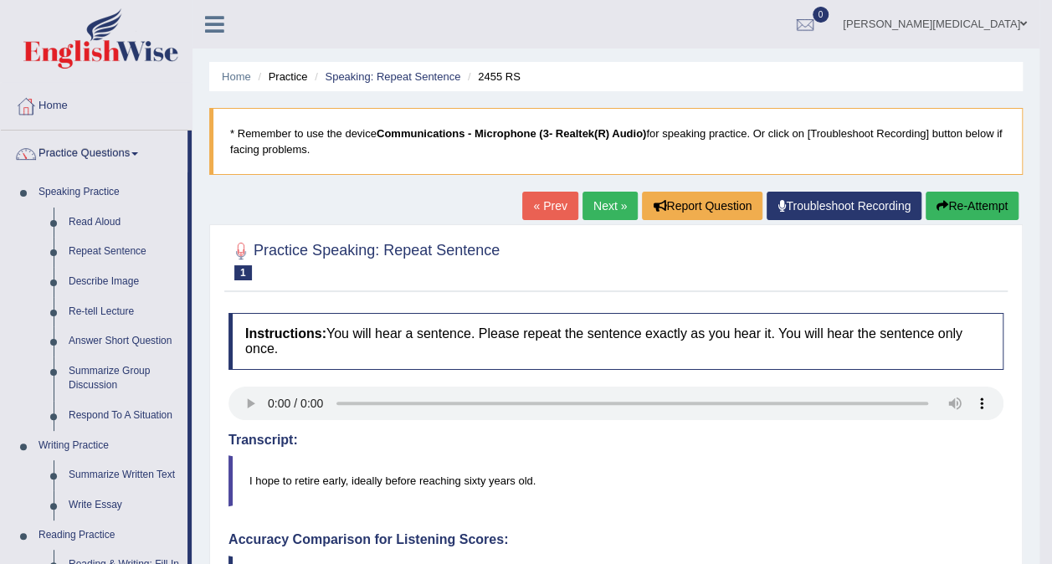
click at [541, 288] on div "Practice Speaking: Repeat Sentence 1 2455 RS" at bounding box center [616, 263] width 784 height 59
click at [95, 216] on link "Read Aloud" at bounding box center [124, 223] width 126 height 30
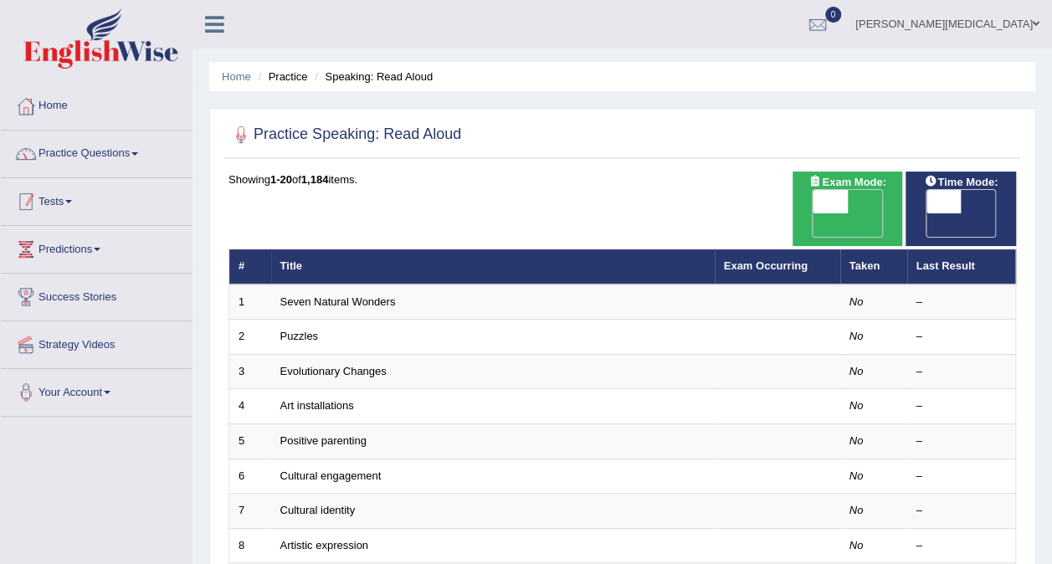
click at [161, 159] on link "Practice Questions" at bounding box center [96, 152] width 191 height 42
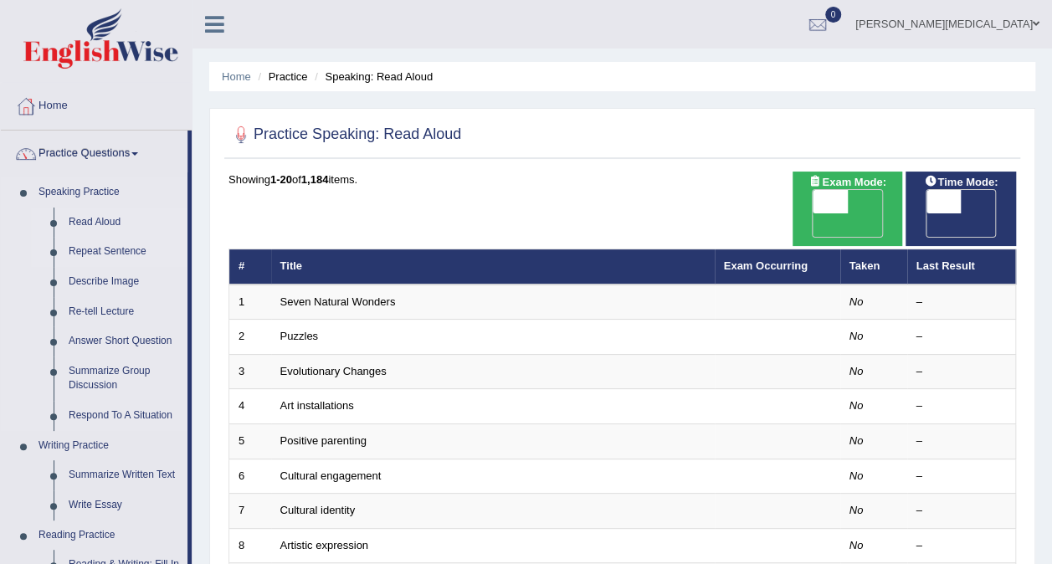
click at [131, 246] on link "Repeat Sentence" at bounding box center [124, 252] width 126 height 30
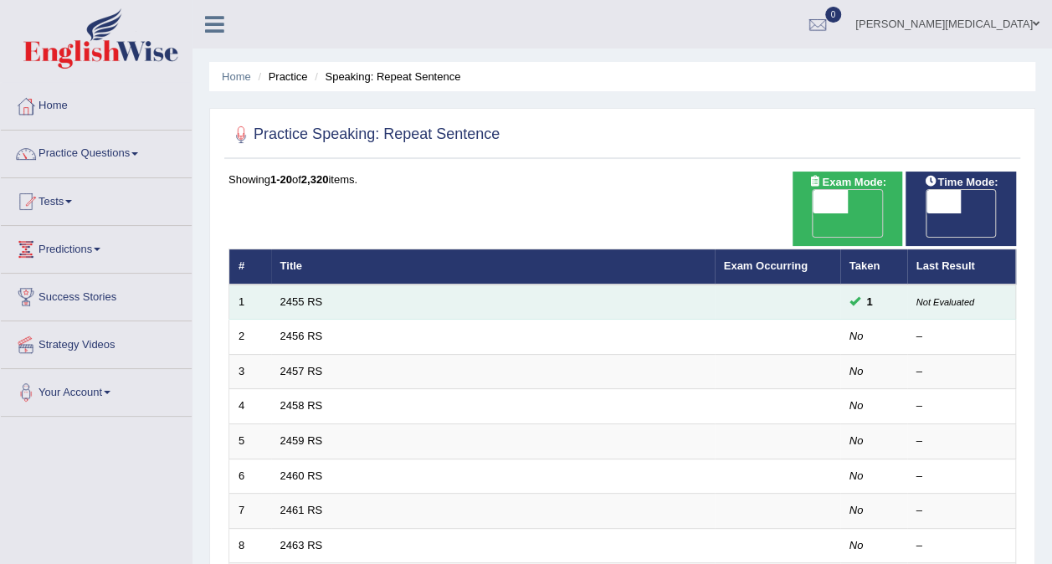
click at [731, 285] on td at bounding box center [778, 302] width 126 height 35
click at [301, 296] on link "2455 RS" at bounding box center [301, 302] width 43 height 13
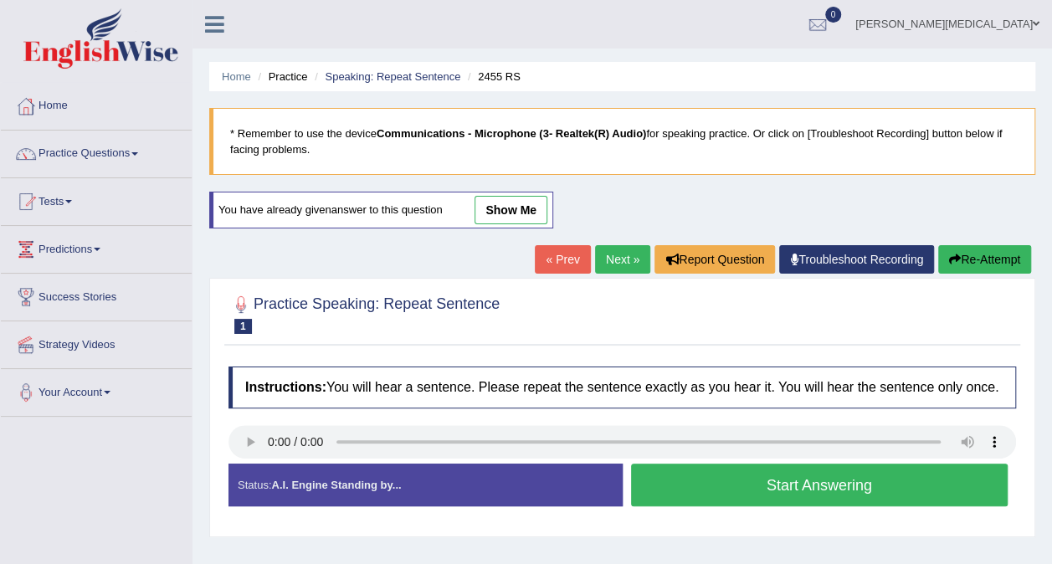
click at [519, 207] on link "show me" at bounding box center [511, 210] width 73 height 28
